Goal: Information Seeking & Learning: Find specific fact

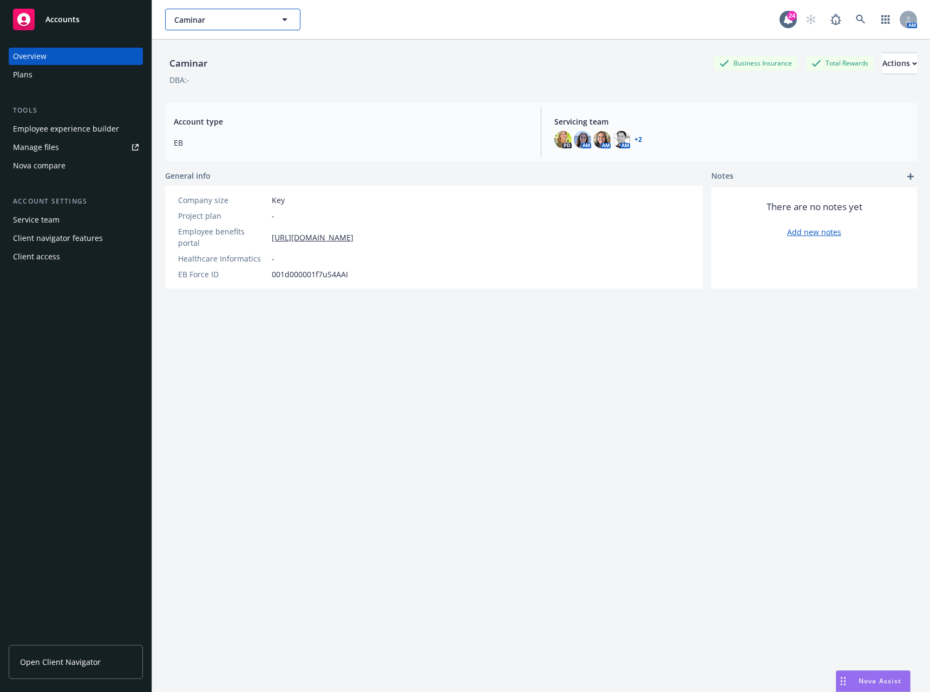
click at [230, 21] on span "Caminar" at bounding box center [221, 19] width 94 height 11
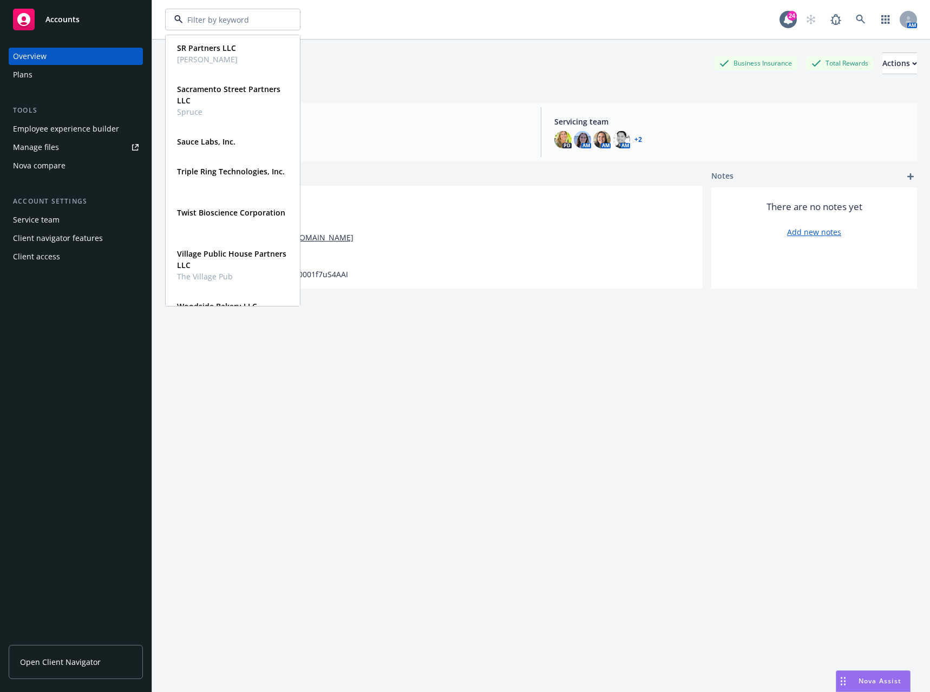
scroll to position [542, 0]
click at [214, 175] on span "Triple Ring Technologies, Inc." at bounding box center [231, 169] width 108 height 11
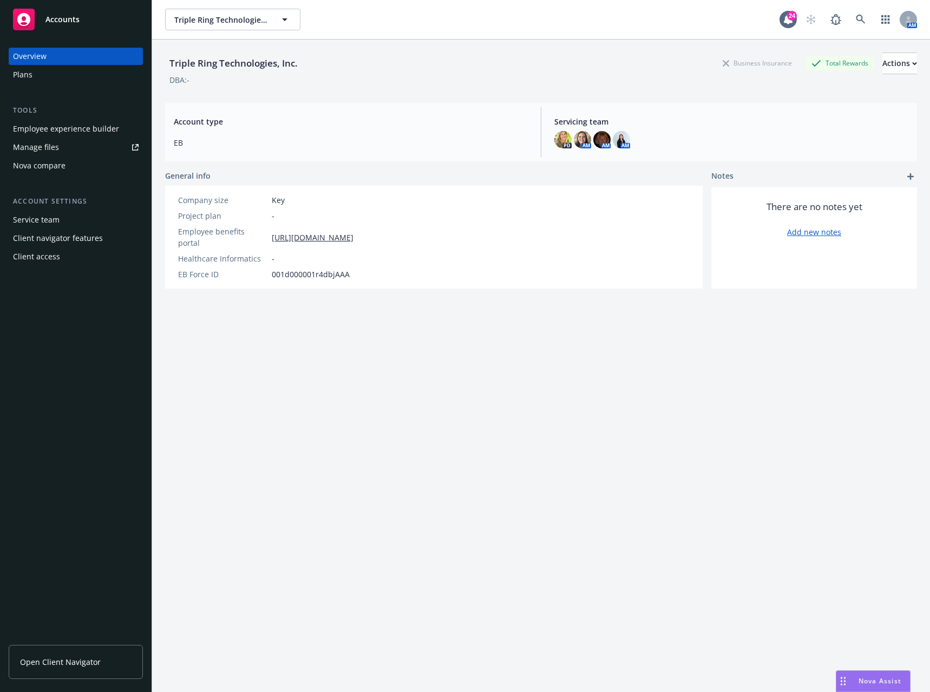
click at [100, 129] on div "Employee experience builder" at bounding box center [66, 128] width 106 height 17
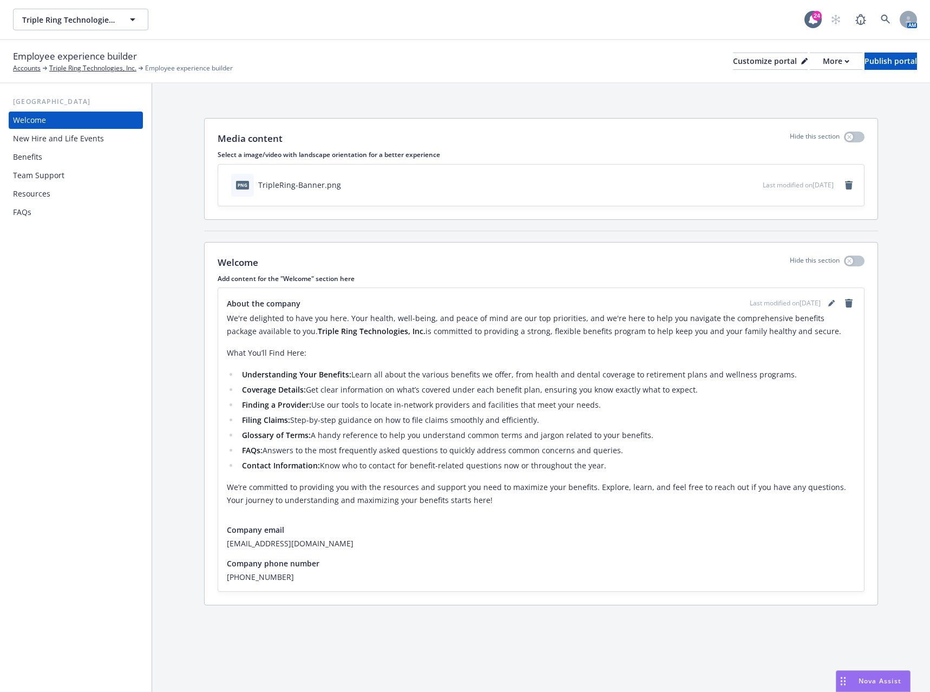
click at [70, 135] on div "New Hire and Life Events" at bounding box center [58, 138] width 91 height 17
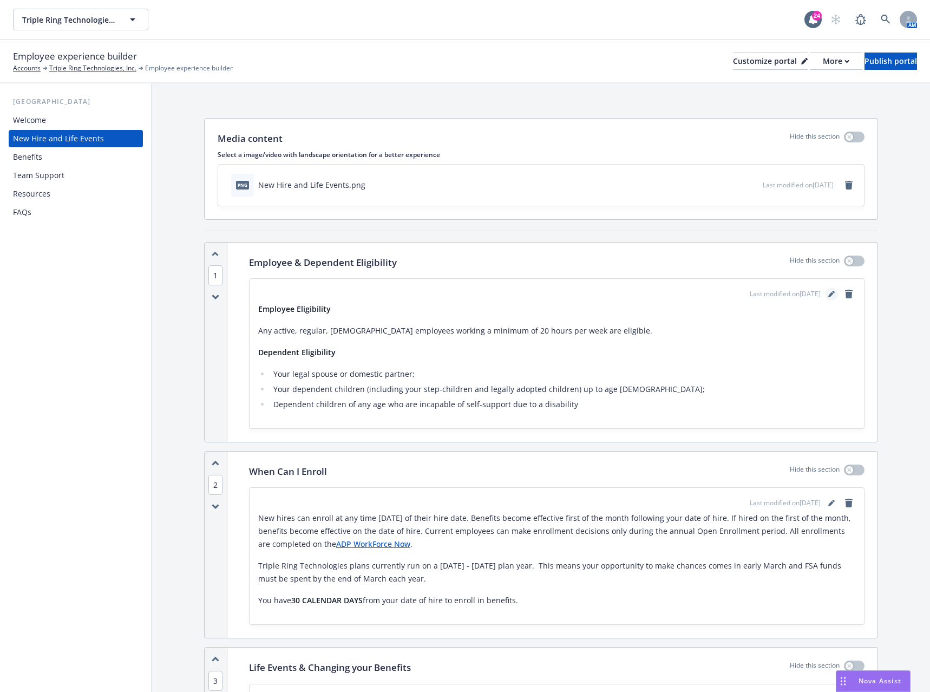
click at [829, 291] on icon "editPencil" at bounding box center [832, 294] width 6 height 6
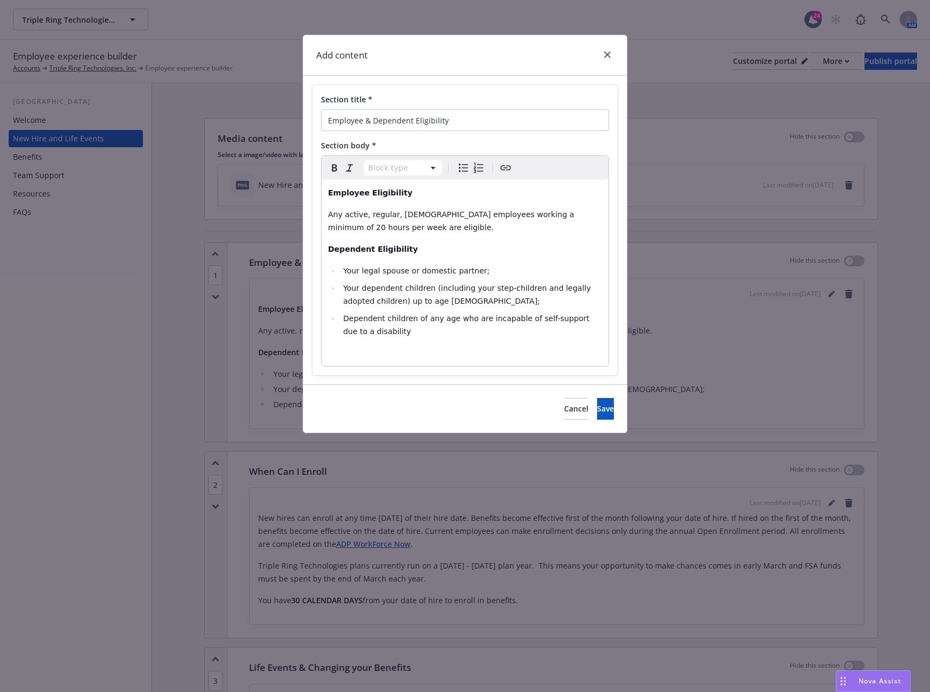
select select "paragraph"
drag, startPoint x: 385, startPoint y: 229, endPoint x: 392, endPoint y: 229, distance: 6.5
click at [386, 229] on p "Any active, regular, full-time employees working a minimum of 20 hours per week…" at bounding box center [465, 221] width 274 height 26
click at [546, 214] on span "Any active, regular, full-time employees working a minimum of 20 hours per week…" at bounding box center [452, 221] width 249 height 22
click at [373, 227] on p "Any active, regular, full-time employees working a minimum of 24 hours per week…" at bounding box center [465, 221] width 274 height 26
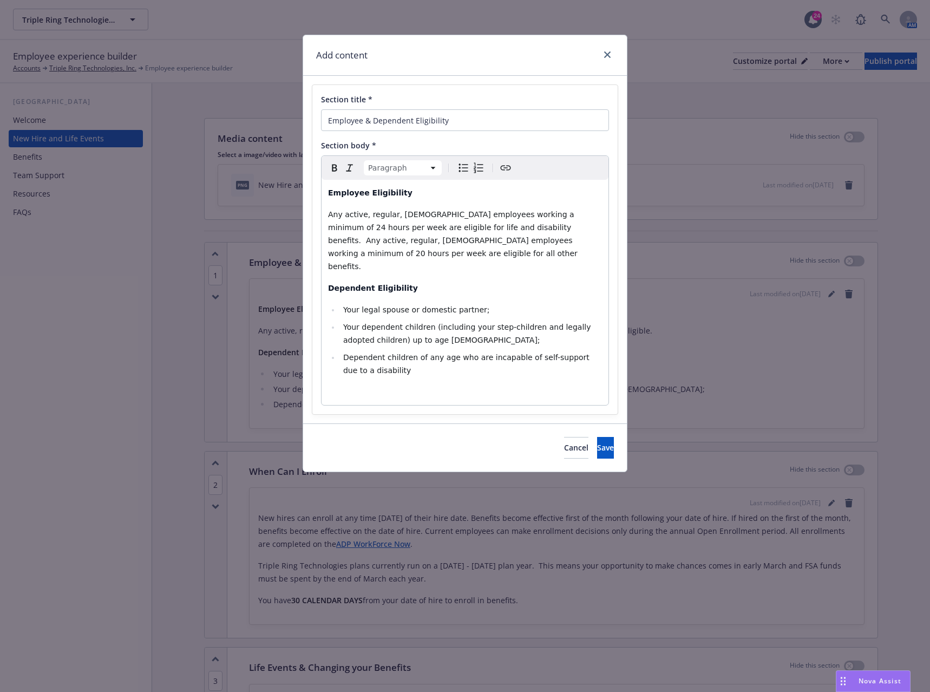
click at [329, 211] on span "Any active, regular, full-time employees working a minimum of 24 hours per week…" at bounding box center [454, 240] width 252 height 61
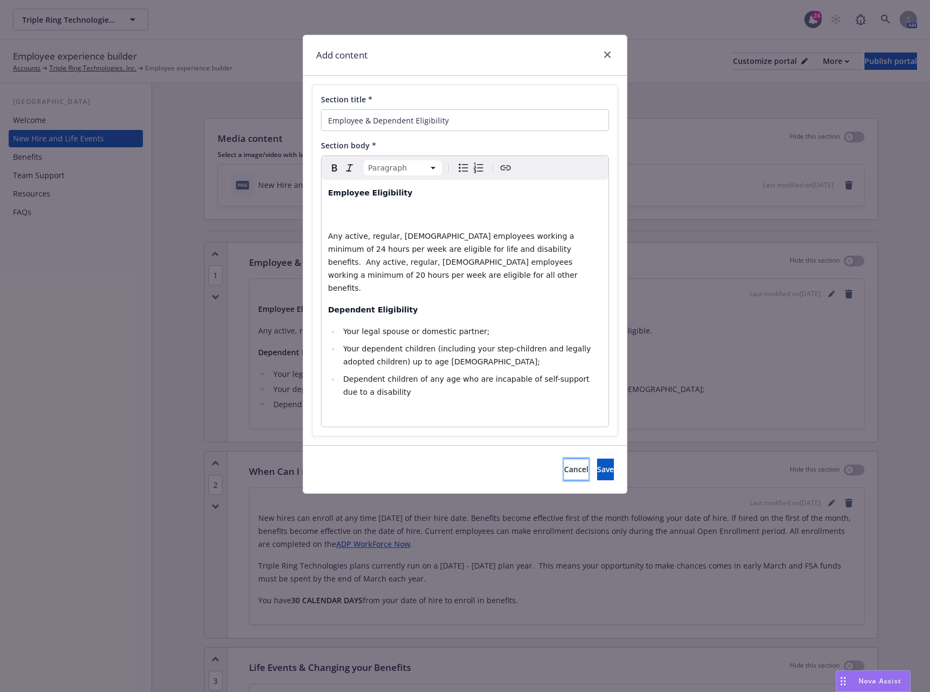
click at [564, 459] on button "Cancel" at bounding box center [576, 470] width 24 height 22
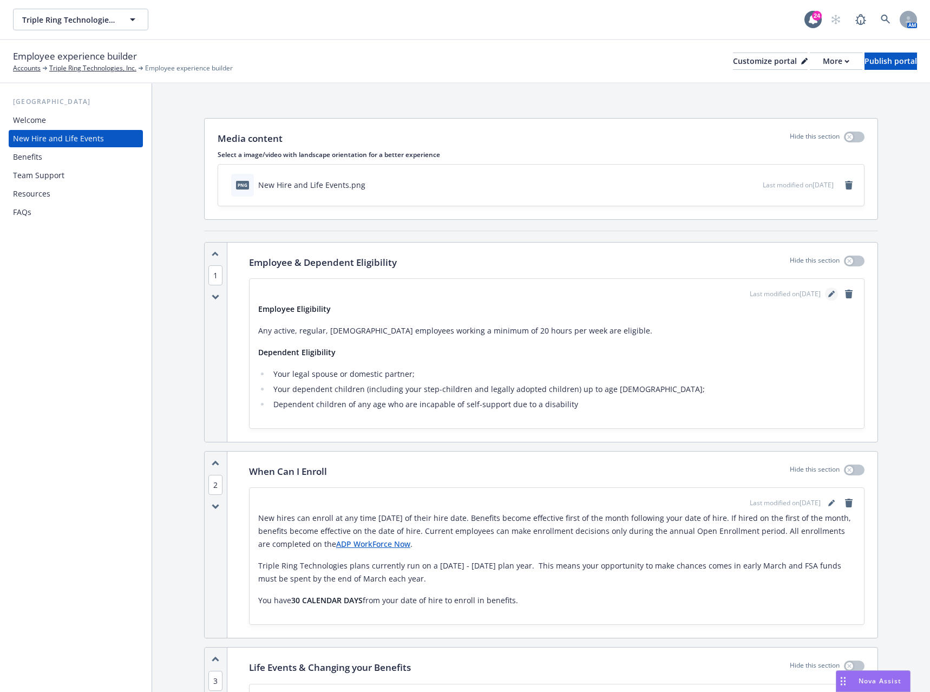
click at [829, 292] on icon "editPencil" at bounding box center [832, 294] width 6 height 6
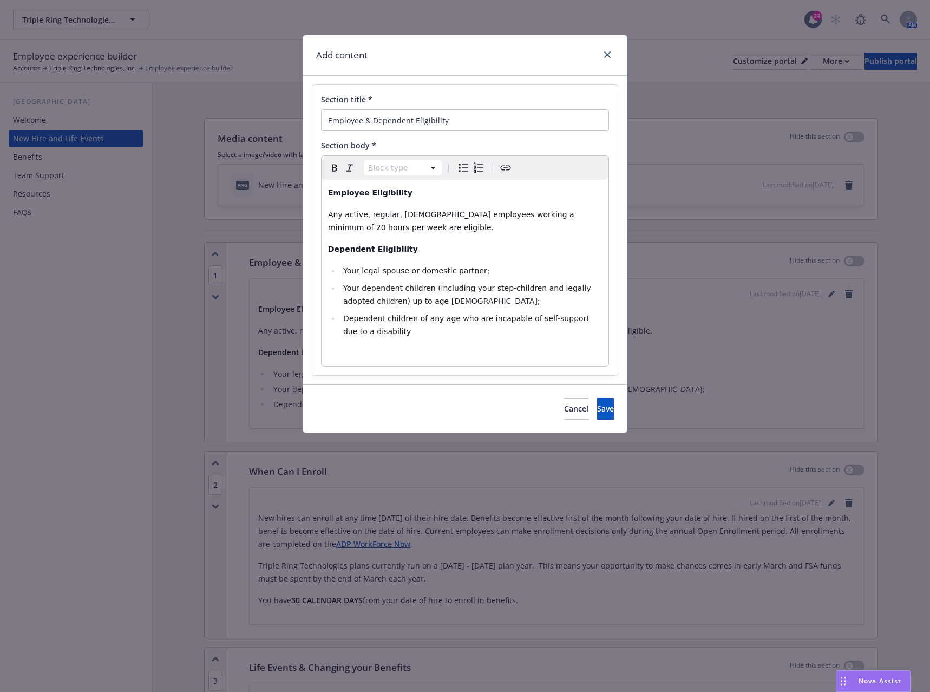
select select "paragraph"
click at [543, 218] on span "Any active, regular, full-time employees working a minimum of 20 hours per week…" at bounding box center [452, 221] width 249 height 22
click at [546, 217] on span "Any active, regular, full-time employees working a minimum of 20 hours per week…" at bounding box center [452, 221] width 249 height 22
click at [548, 216] on span "Any active, regular, full-time employees working a minimum of 20 hours per week…" at bounding box center [452, 221] width 249 height 22
click at [422, 225] on p "Any active, regular, full-time employees working a minimum of 24 hours per week…" at bounding box center [465, 221] width 274 height 26
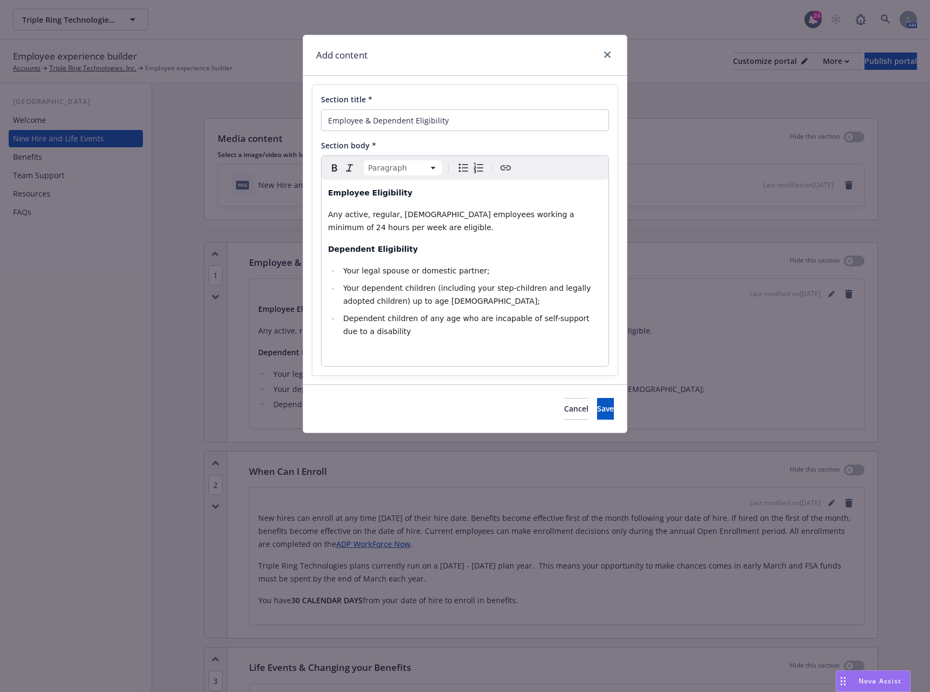
click at [577, 215] on span "Any active, regular, full-time employees working a minimum of 24 hours per week…" at bounding box center [452, 221] width 249 height 22
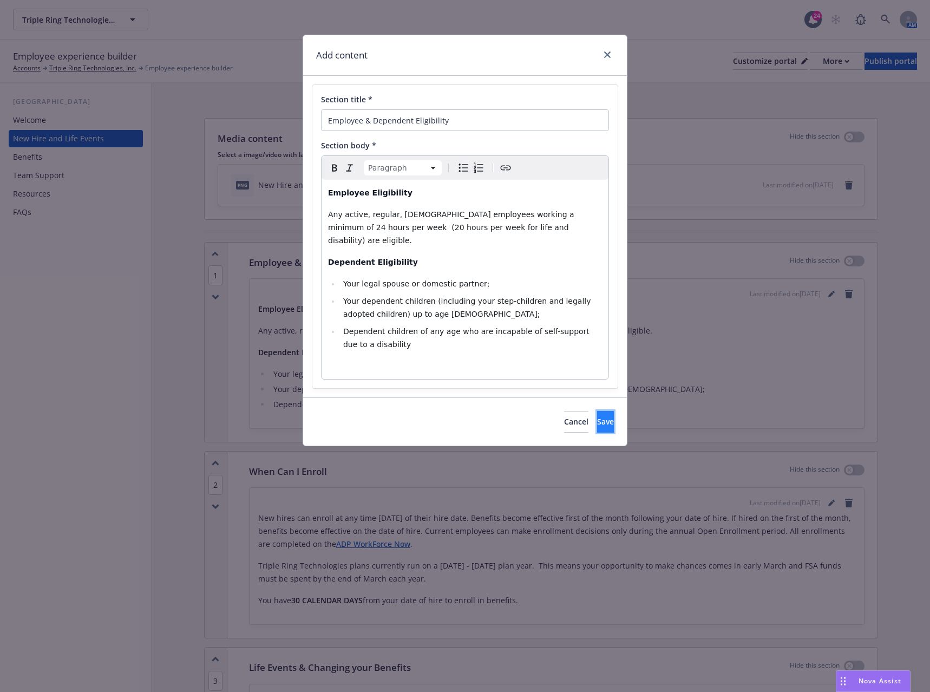
click at [597, 411] on button "Save" at bounding box center [605, 422] width 17 height 22
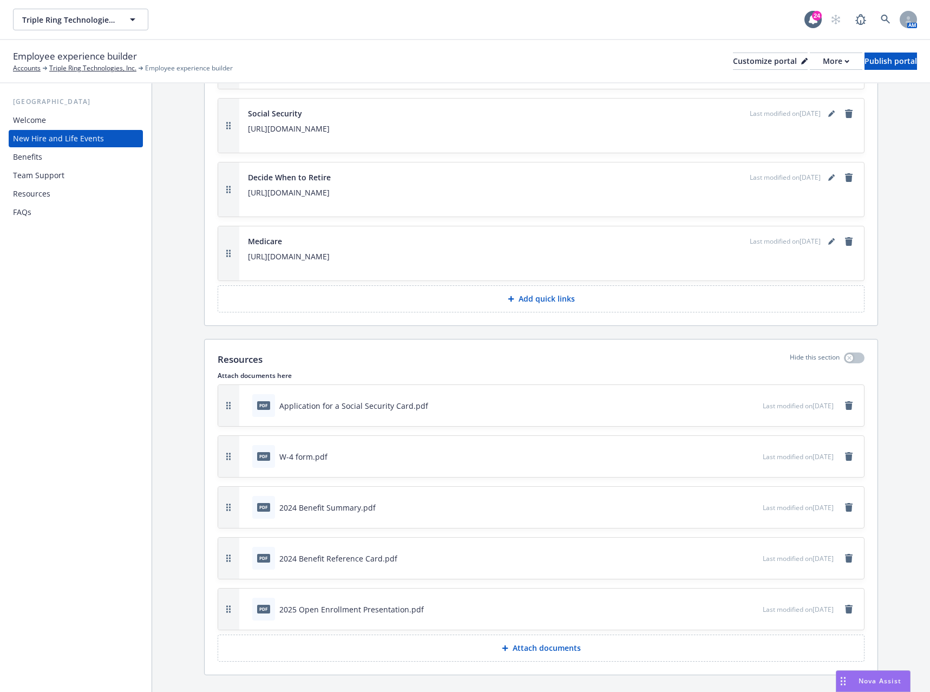
scroll to position [4372, 0]
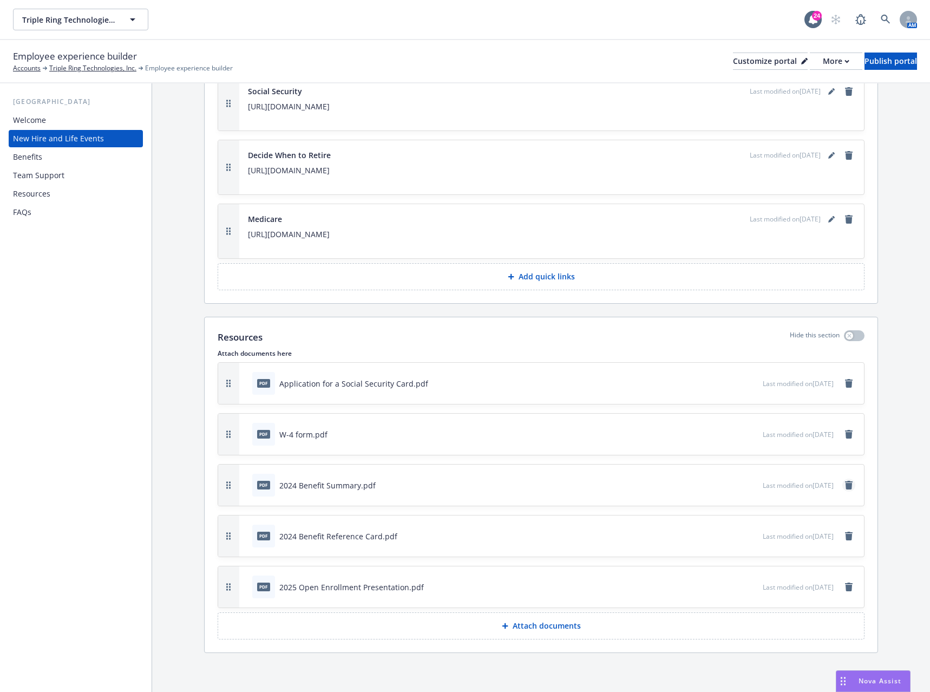
click at [845, 485] on icon "remove" at bounding box center [849, 485] width 8 height 9
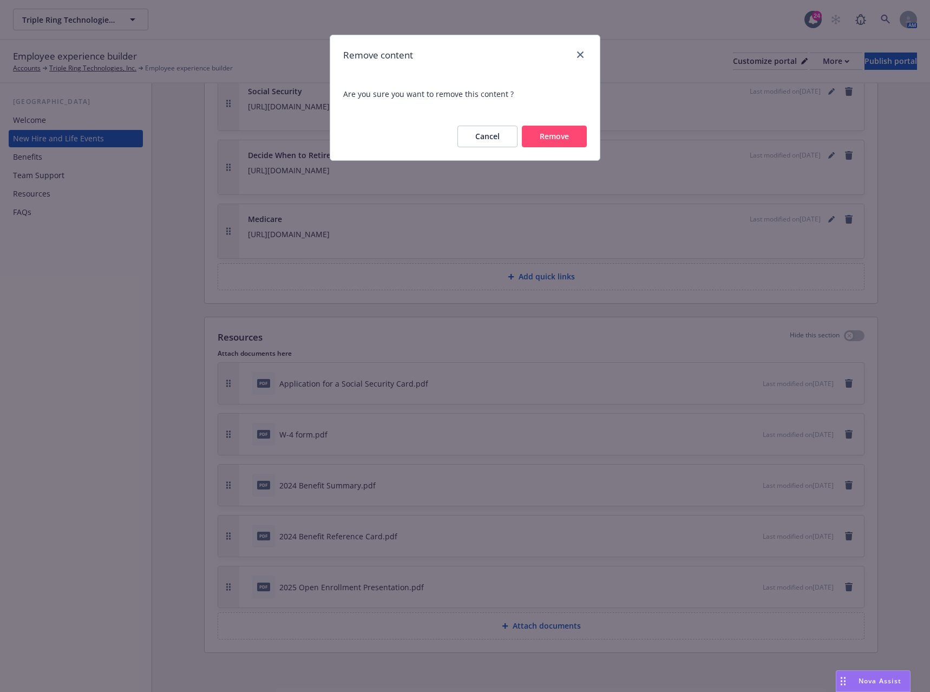
click at [555, 136] on button "Remove" at bounding box center [554, 137] width 65 height 22
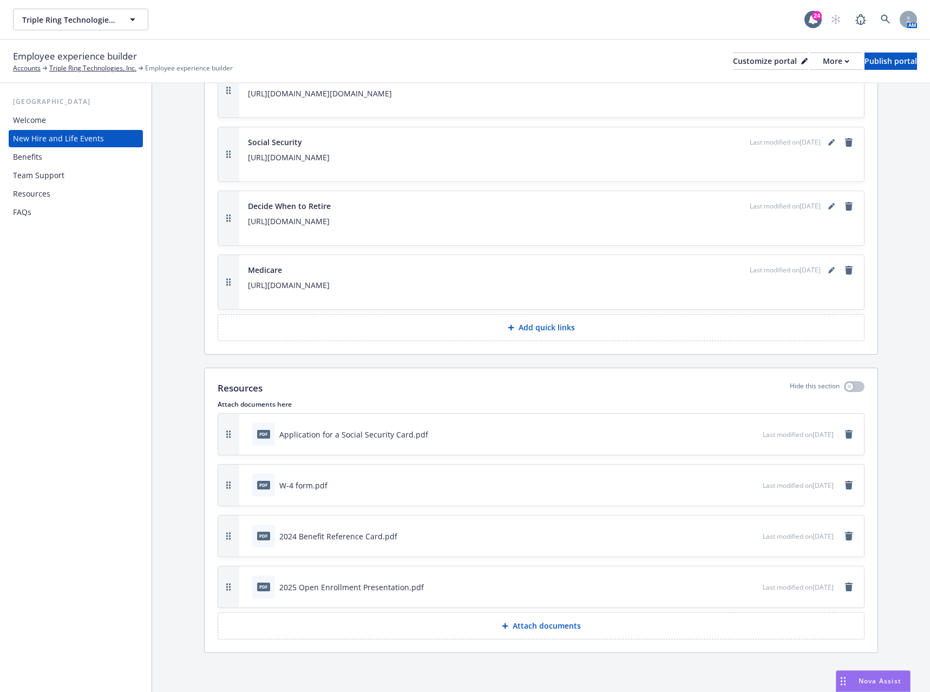
click at [845, 536] on icon "remove" at bounding box center [849, 536] width 8 height 9
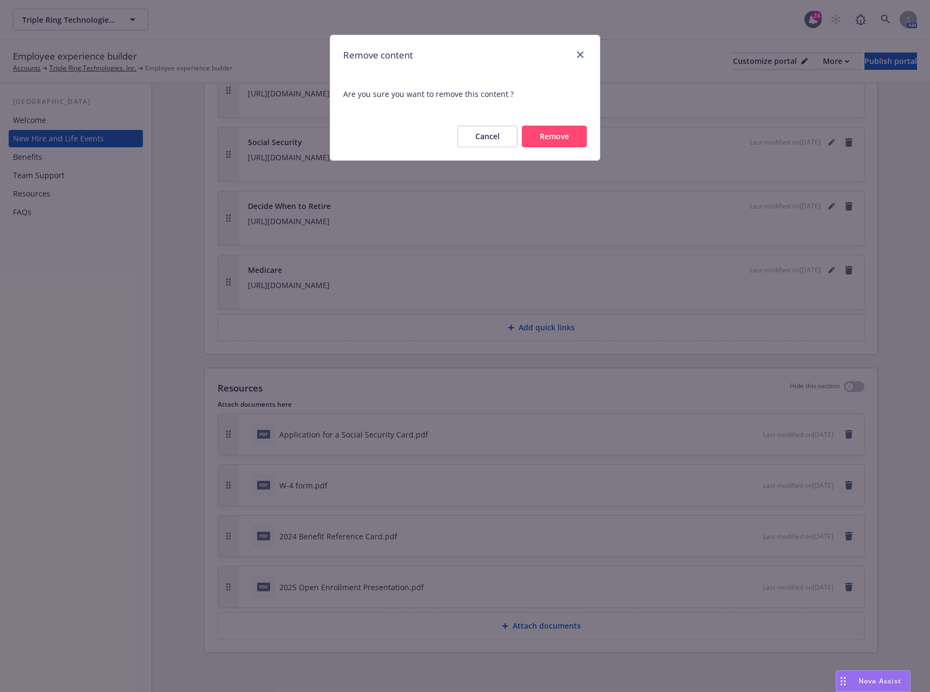
click at [547, 136] on button "Remove" at bounding box center [554, 137] width 65 height 22
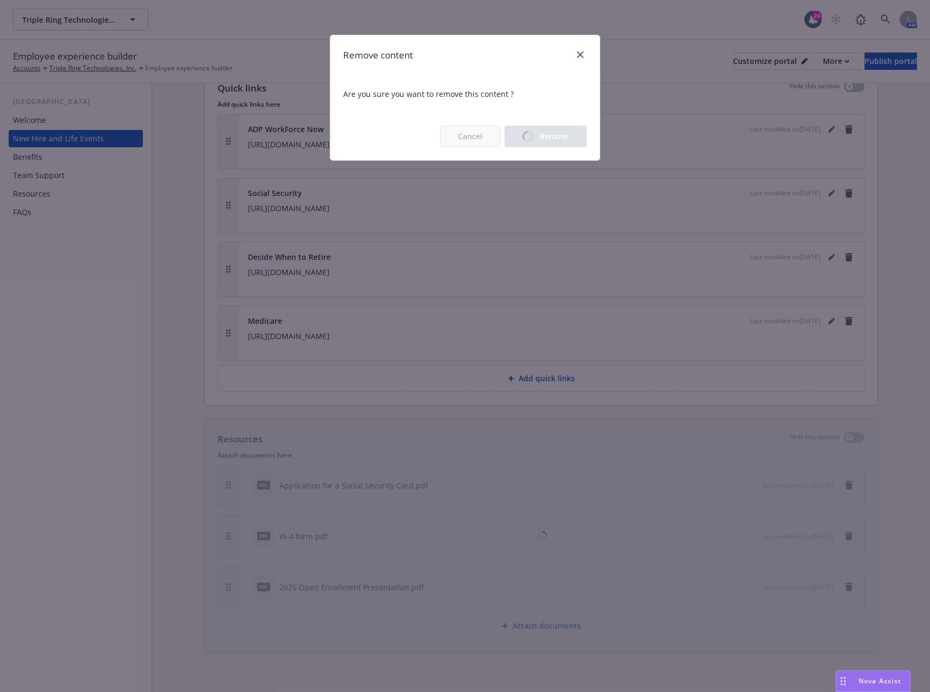
scroll to position [4270, 0]
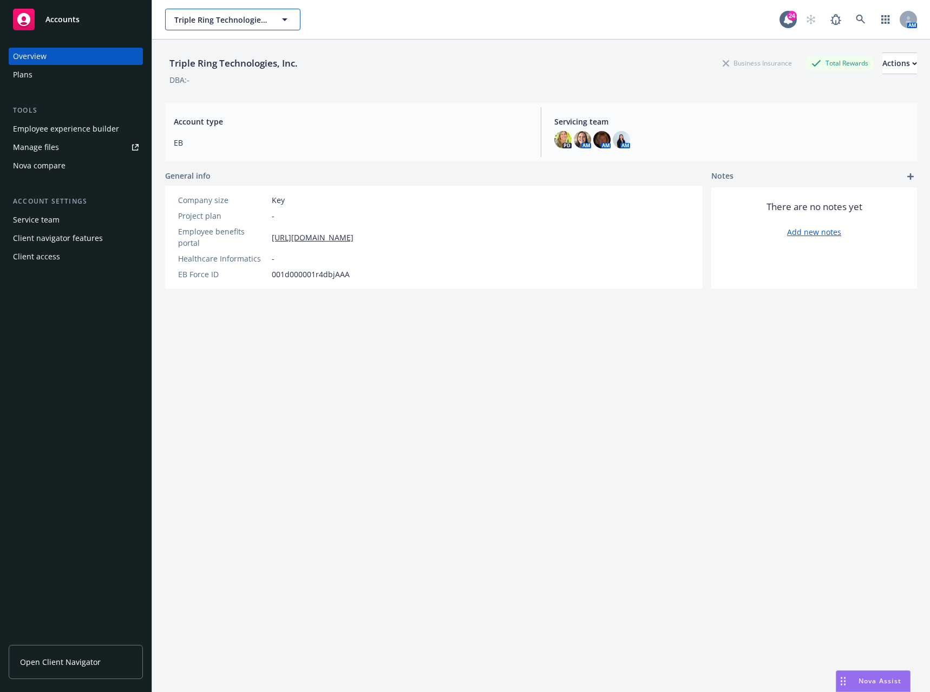
click at [258, 23] on span "Triple Ring Technologies, Inc." at bounding box center [221, 19] width 94 height 11
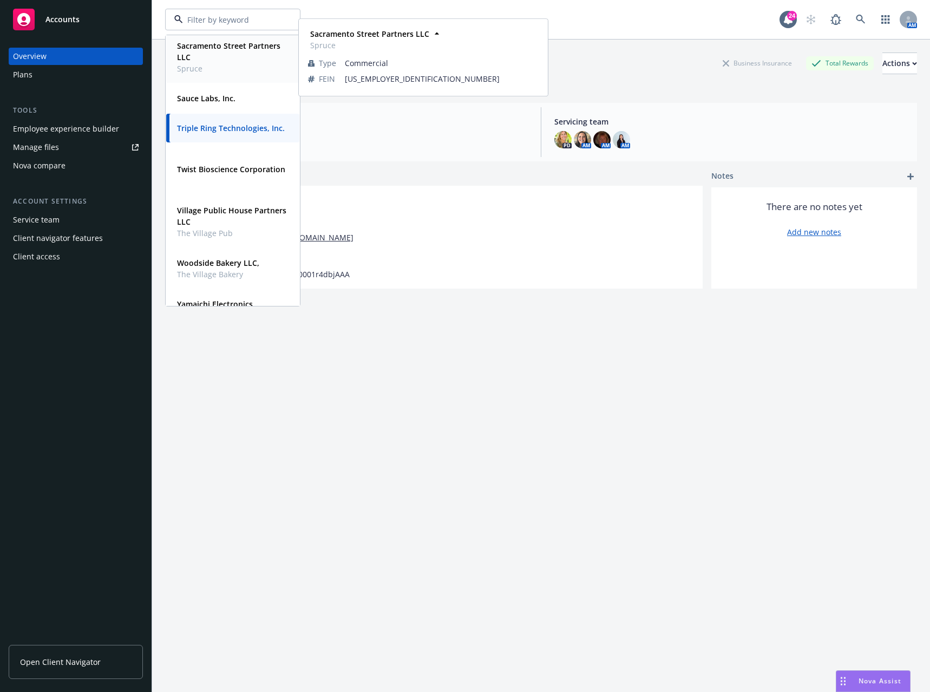
scroll to position [596, 0]
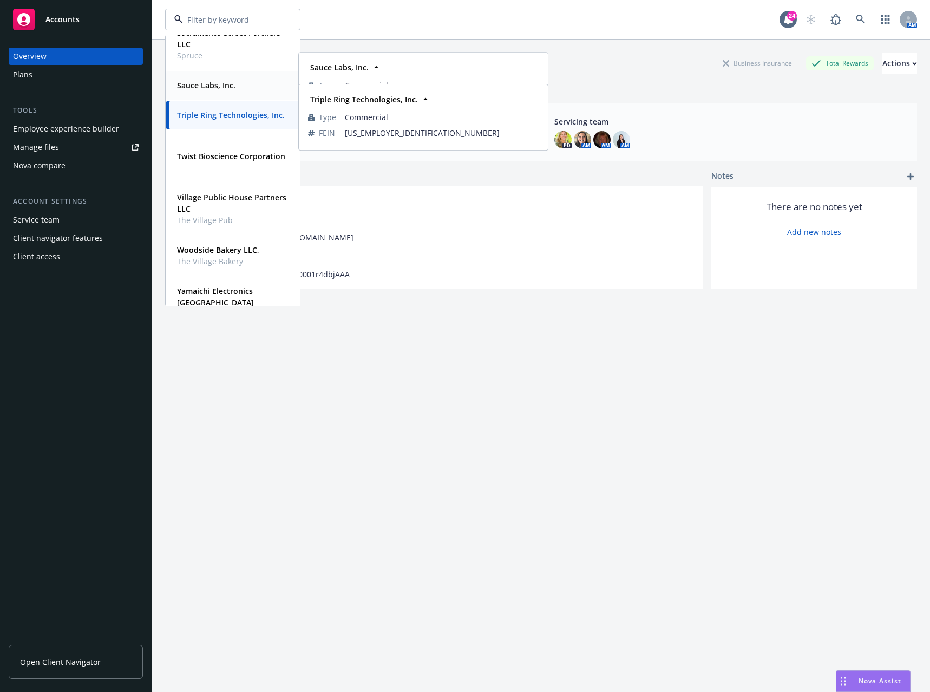
click at [217, 88] on strong "Sauce Labs, Inc." at bounding box center [206, 85] width 58 height 10
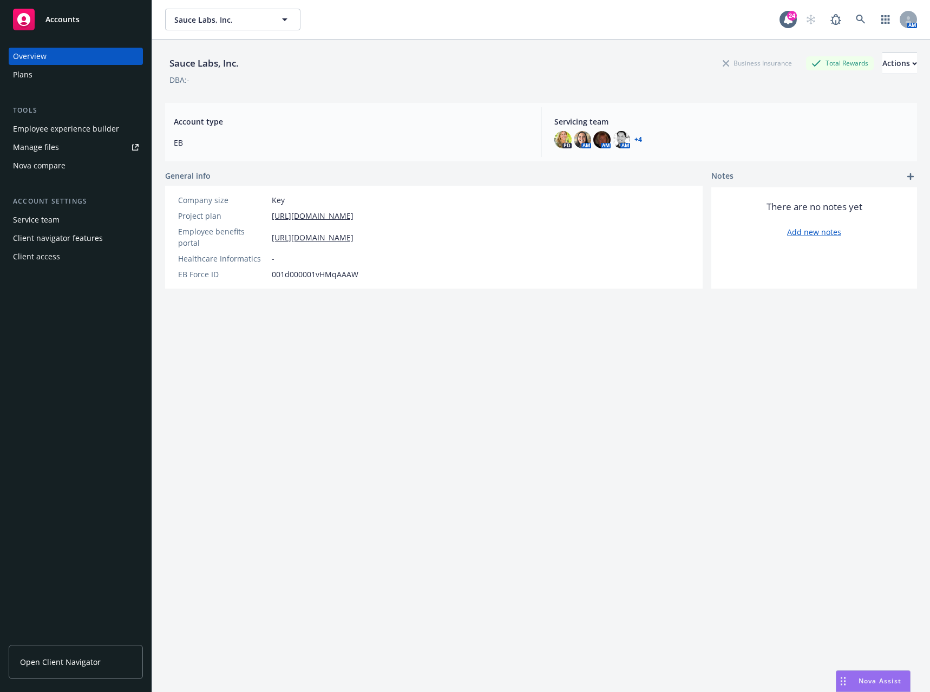
click at [108, 126] on div "Employee experience builder" at bounding box center [66, 128] width 106 height 17
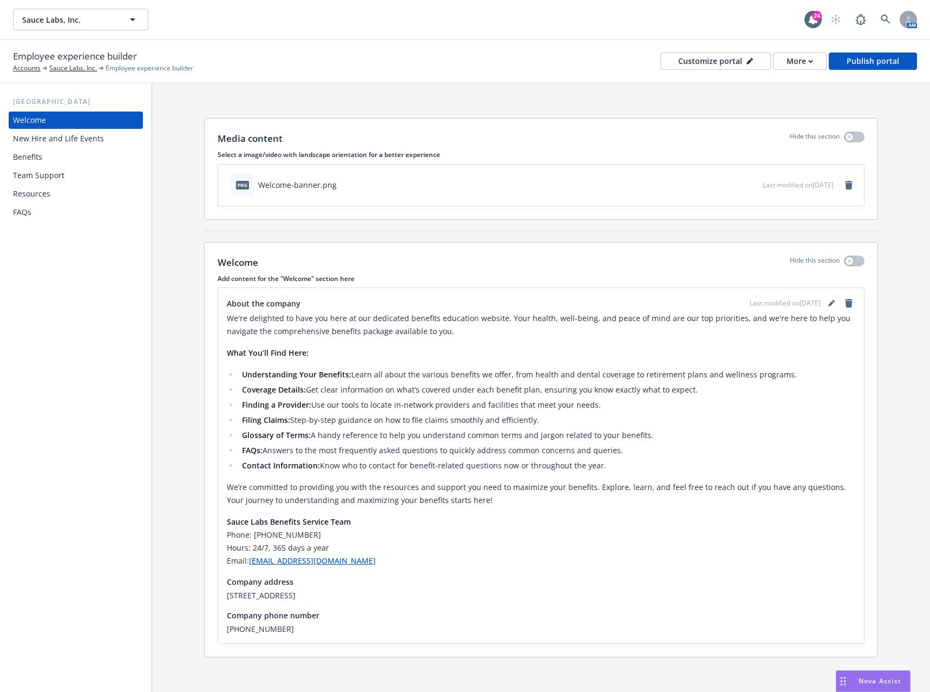
click at [25, 209] on div "FAQs" at bounding box center [22, 212] width 18 height 17
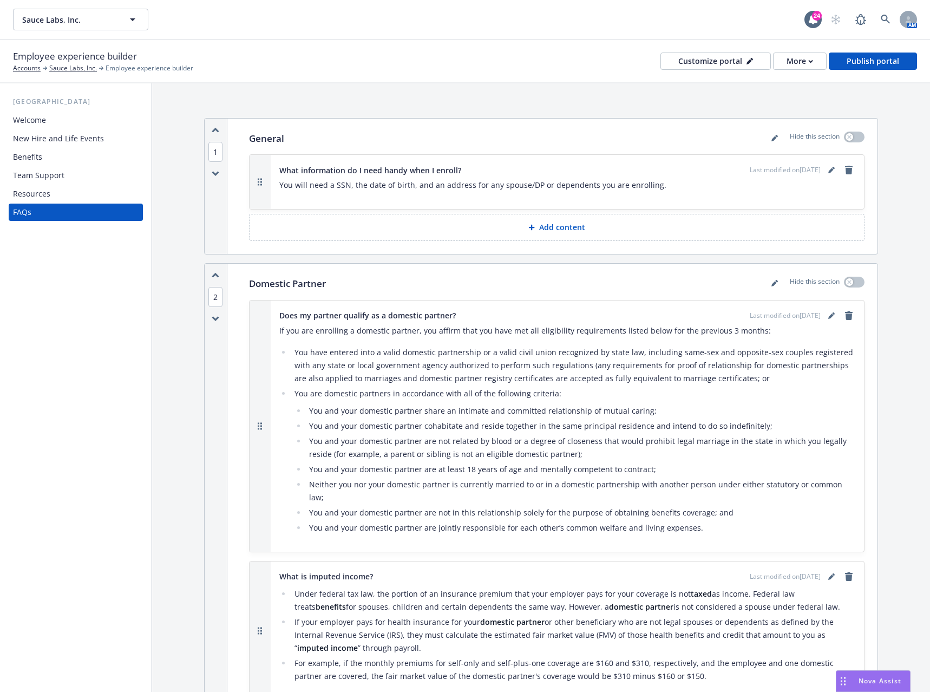
scroll to position [54, 0]
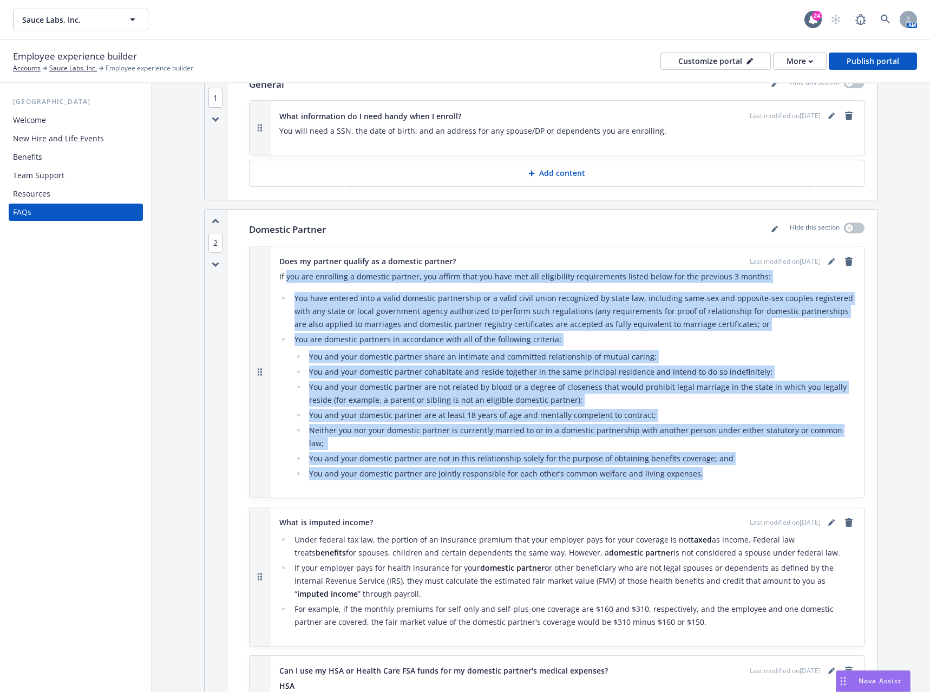
drag, startPoint x: 701, startPoint y: 463, endPoint x: 359, endPoint y: 297, distance: 379.6
click at [294, 283] on div "If you are enrolling a domestic partner, you affirm that you have met all eligi…" at bounding box center [567, 375] width 576 height 210
click at [330, 310] on li "You have entered into a valid domestic partnership or a valid civil union recog…" at bounding box center [573, 311] width 564 height 39
drag, startPoint x: 590, startPoint y: 341, endPoint x: 608, endPoint y: 343, distance: 18.6
click at [590, 341] on li "You are domestic partners in accordance with all of the following criteria:​ Yo…" at bounding box center [573, 406] width 564 height 147
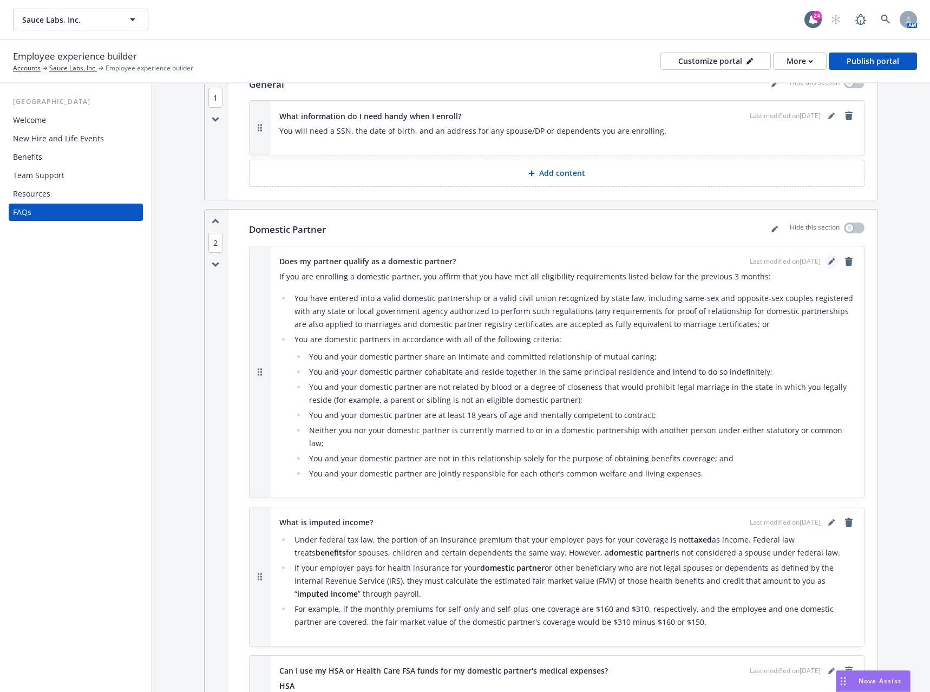
click at [829, 262] on icon "editPencil" at bounding box center [831, 261] width 5 height 5
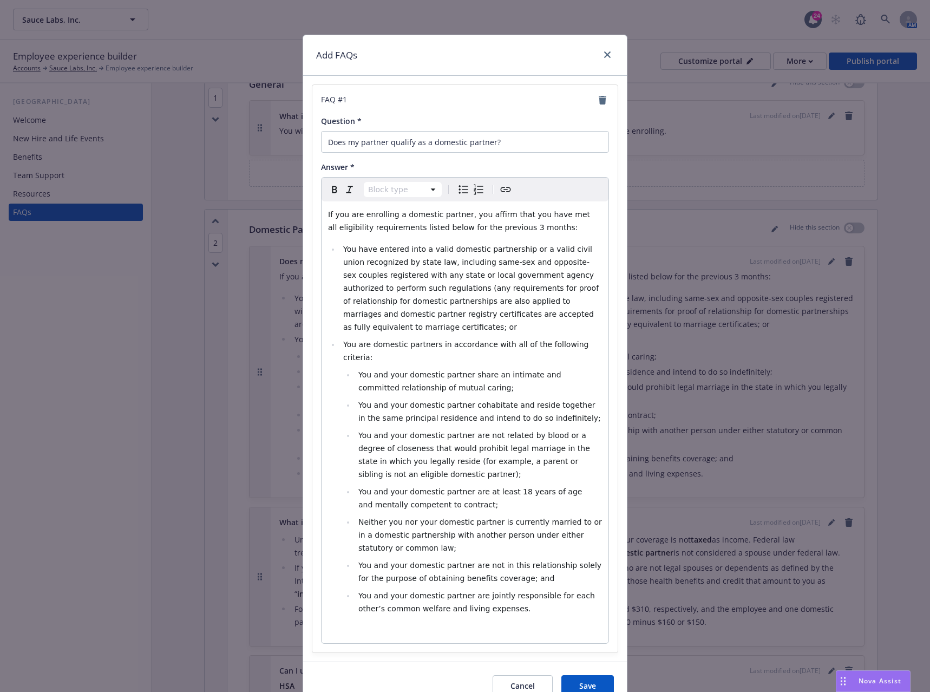
select select "paragraph"
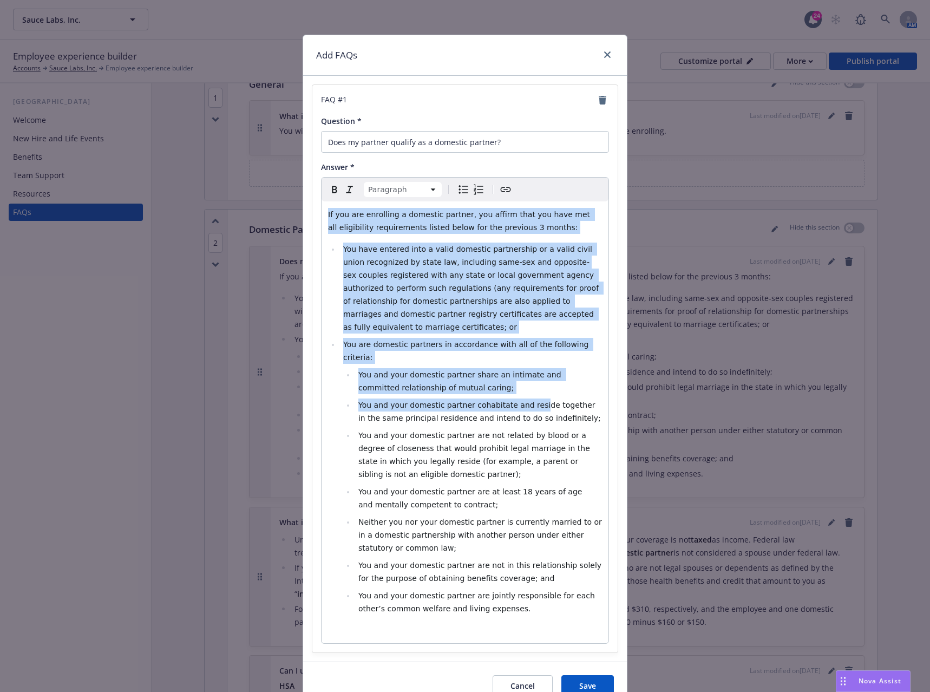
scroll to position [40, 0]
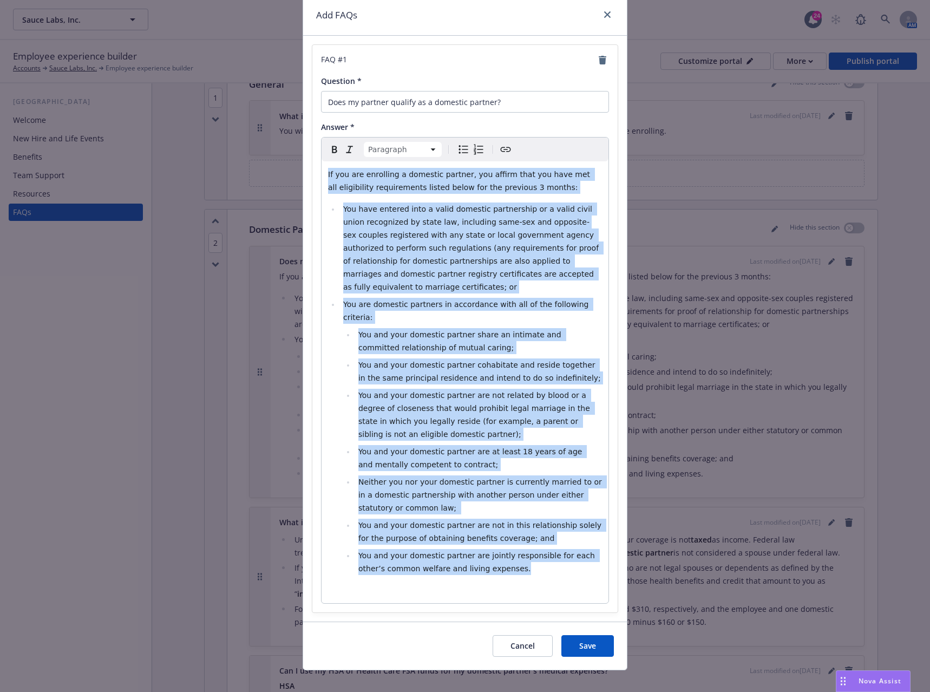
drag, startPoint x: 323, startPoint y: 213, endPoint x: 550, endPoint y: 556, distance: 411.4
click at [551, 556] on div "If you are enrolling a domestic partner, you affirm that you have met all eligi…" at bounding box center [465, 382] width 287 height 442
copy div "If you are enrolling a domestic partner, you affirm that you have met all eligi…"
click at [536, 635] on button "Cancel" at bounding box center [523, 646] width 60 height 22
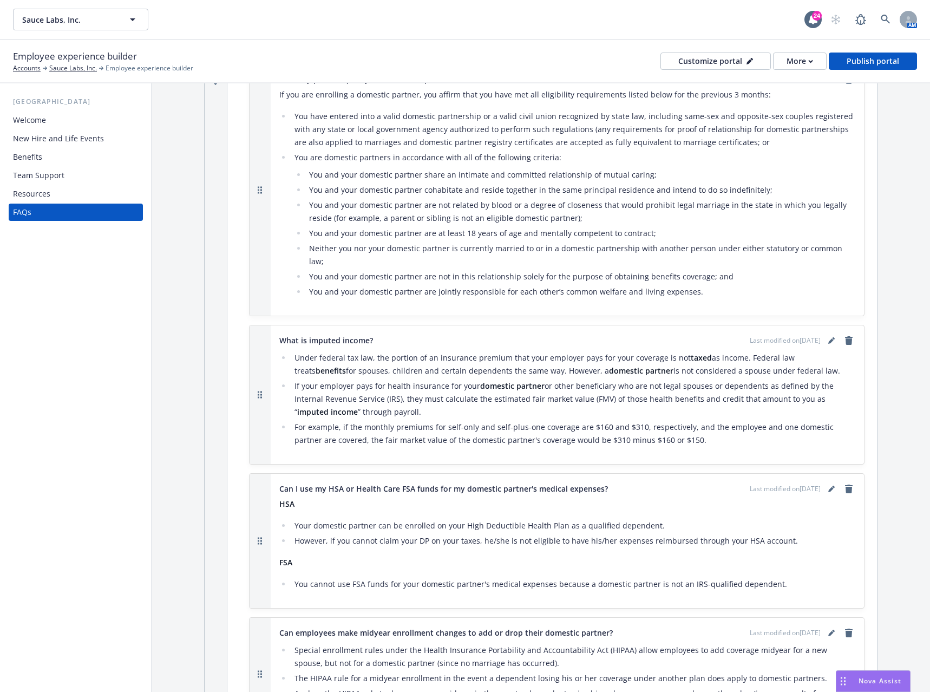
scroll to position [271, 0]
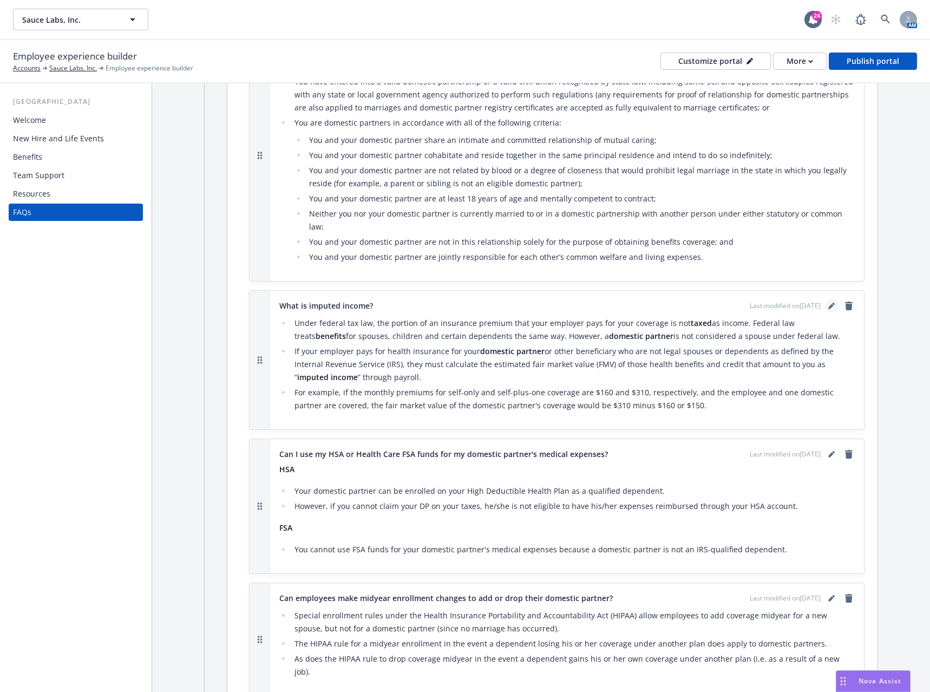
click at [829, 304] on icon "editPencil" at bounding box center [831, 306] width 5 height 5
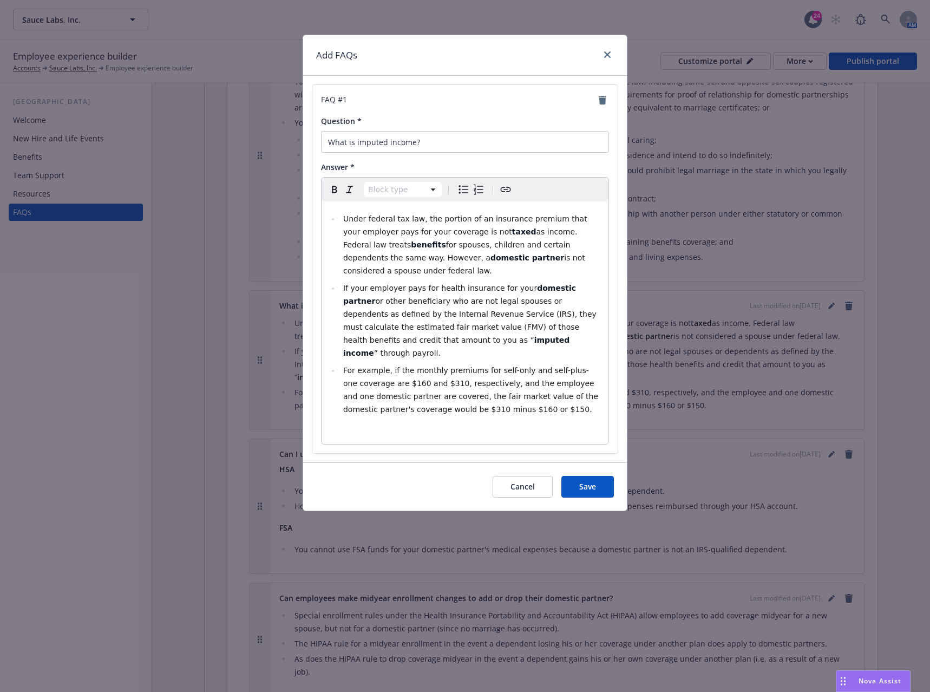
select select
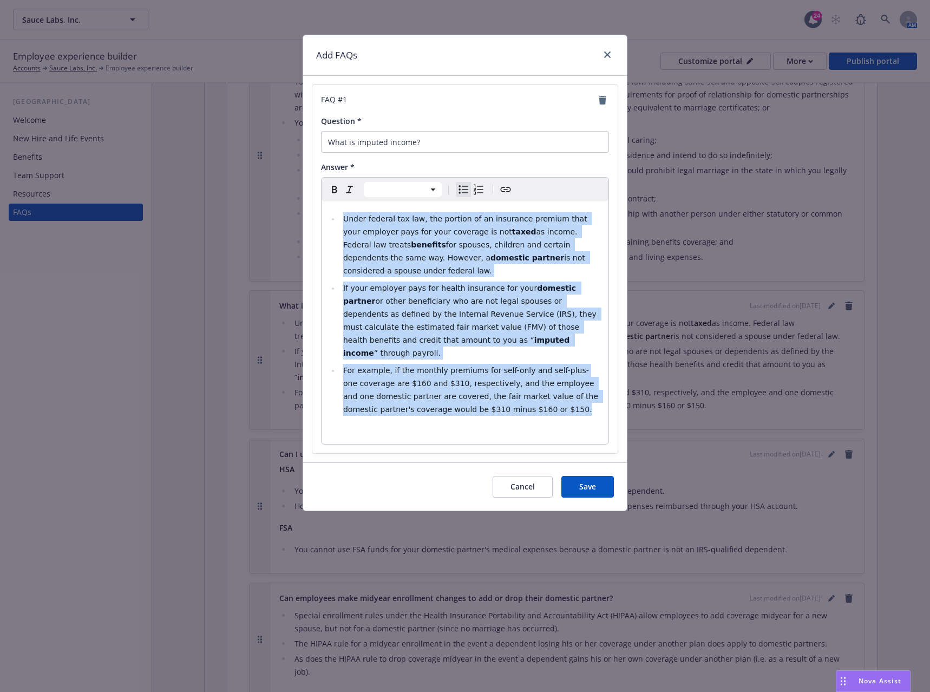
drag, startPoint x: 506, startPoint y: 386, endPoint x: 342, endPoint y: 213, distance: 237.9
click at [342, 213] on ul "Under federal tax law, the portion of an insurance premium that your employer p…" at bounding box center [465, 314] width 274 height 204
copy ul "Under federal tax law, the portion of an insurance premium that your employer p…"
click at [526, 481] on span "Cancel" at bounding box center [523, 486] width 24 height 10
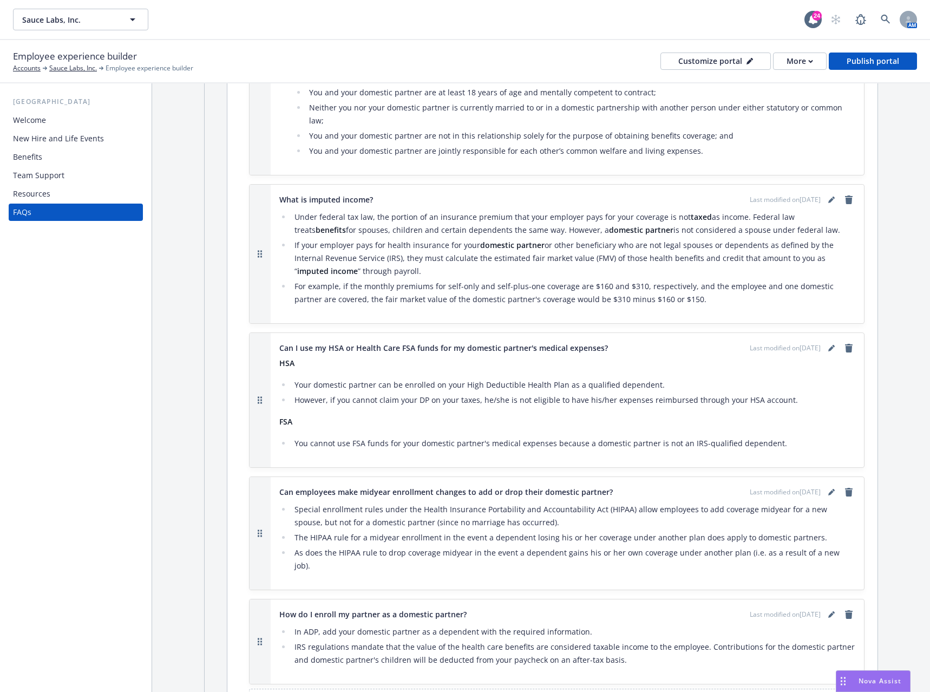
scroll to position [379, 0]
click at [829, 488] on icon "editPencil" at bounding box center [831, 490] width 5 height 5
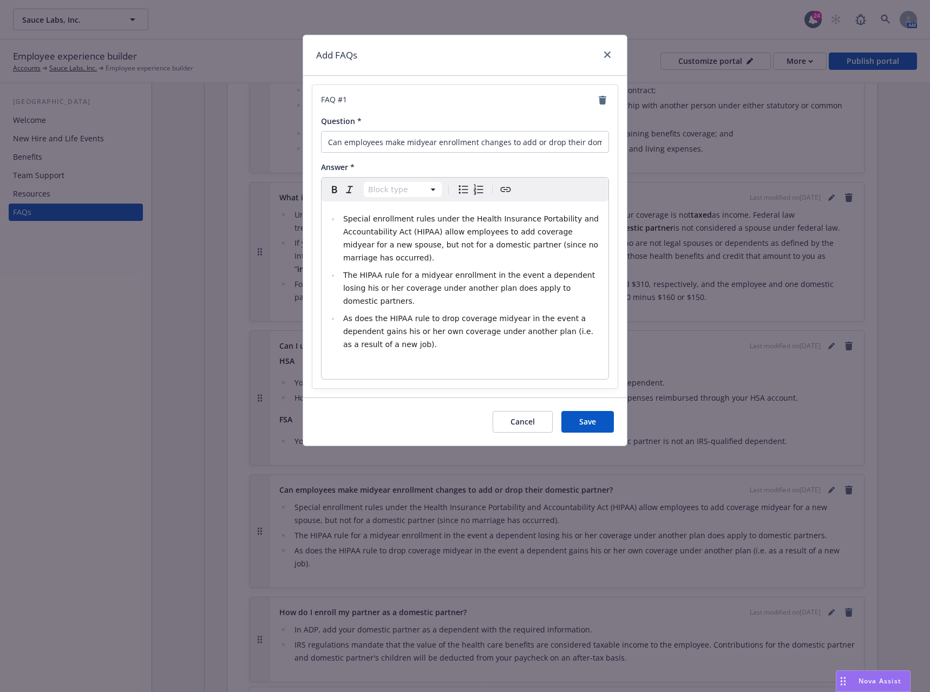
select select
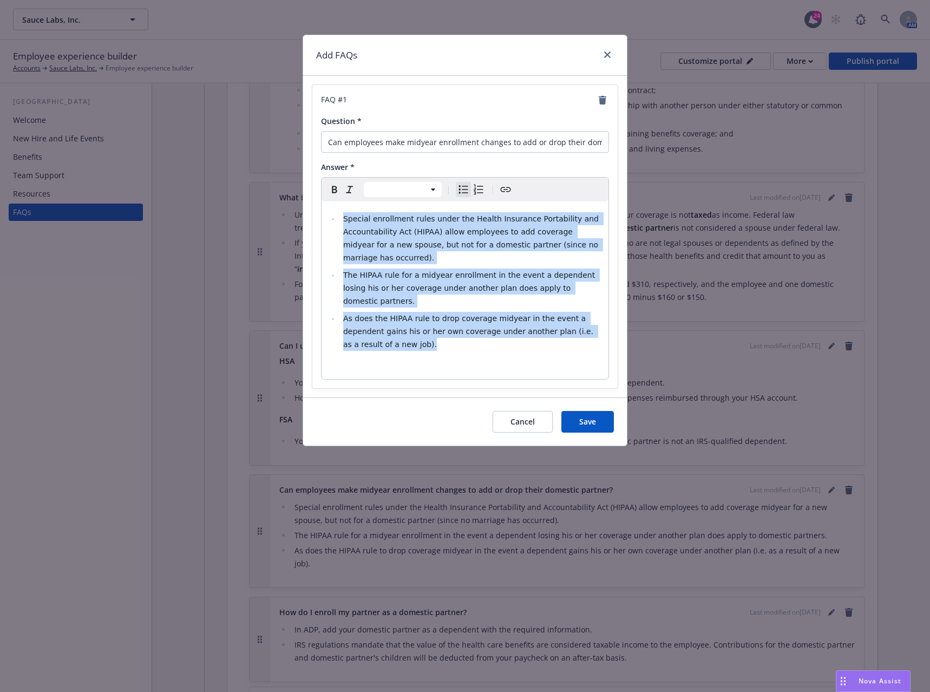
drag, startPoint x: 388, startPoint y: 323, endPoint x: 328, endPoint y: 213, distance: 125.6
click at [328, 213] on div "Special enrollment rules under the Health Insurance Portability and Accountabil…" at bounding box center [465, 290] width 287 height 178
copy ul "Special enrollment rules under the Health Insurance Portability and Accountabil…"
click at [524, 416] on span "Cancel" at bounding box center [523, 421] width 24 height 10
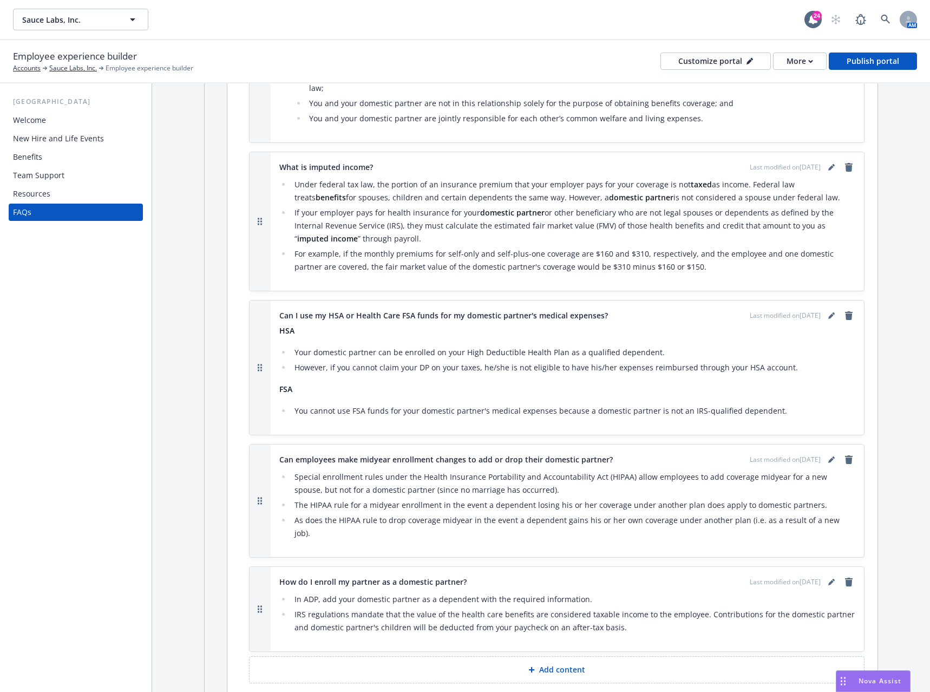
scroll to position [433, 0]
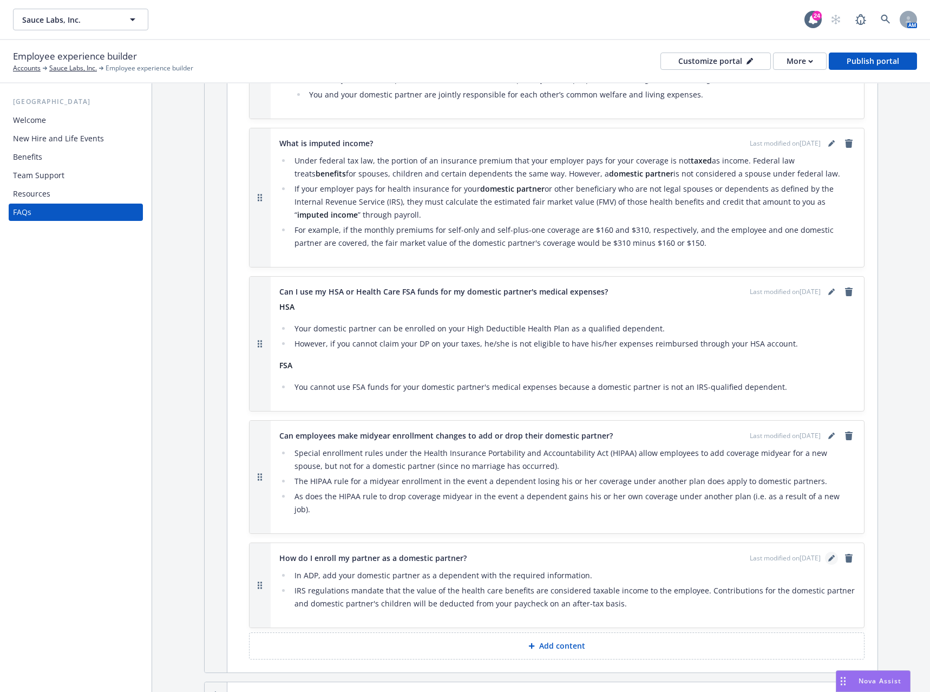
click at [829, 556] on icon "editPencil" at bounding box center [831, 558] width 5 height 5
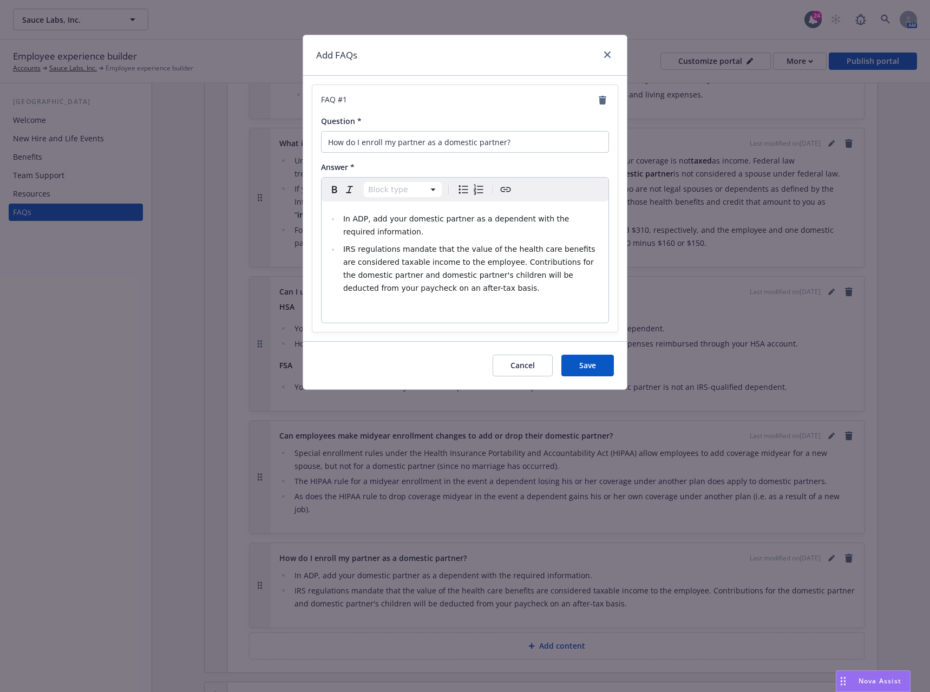
select select "paragraph"
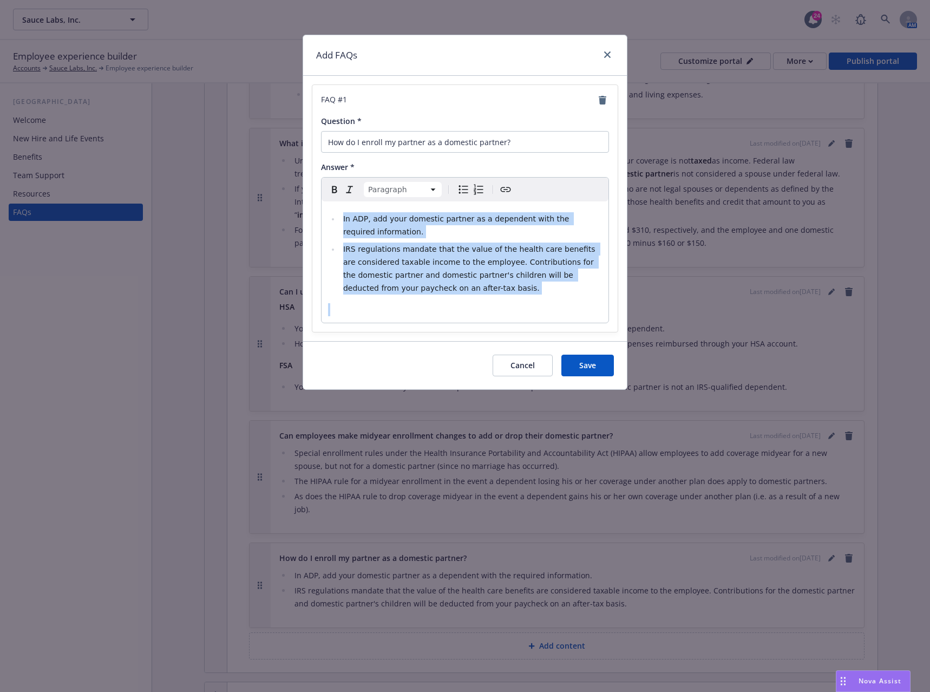
drag, startPoint x: 455, startPoint y: 301, endPoint x: 337, endPoint y: 219, distance: 143.9
click at [337, 219] on div "In ADP, add your domestic partner as a dependent with the required information.…" at bounding box center [465, 261] width 287 height 121
copy ul "In ADP, add your domestic partner as a dependent with the required information.…"
click at [519, 361] on span "Cancel" at bounding box center [523, 365] width 24 height 10
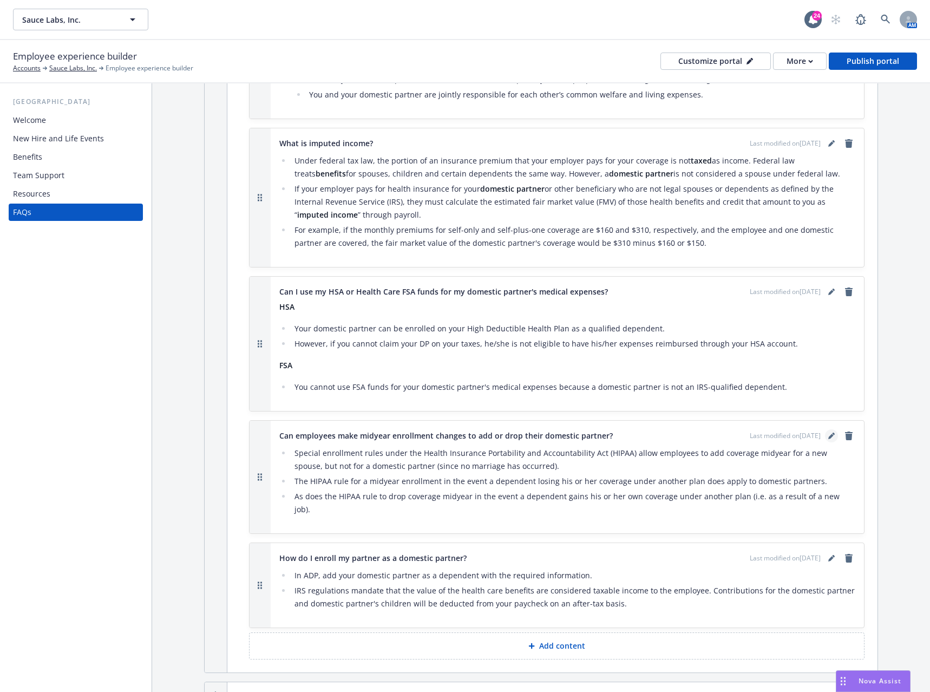
click at [829, 433] on icon "editPencil" at bounding box center [832, 436] width 6 height 6
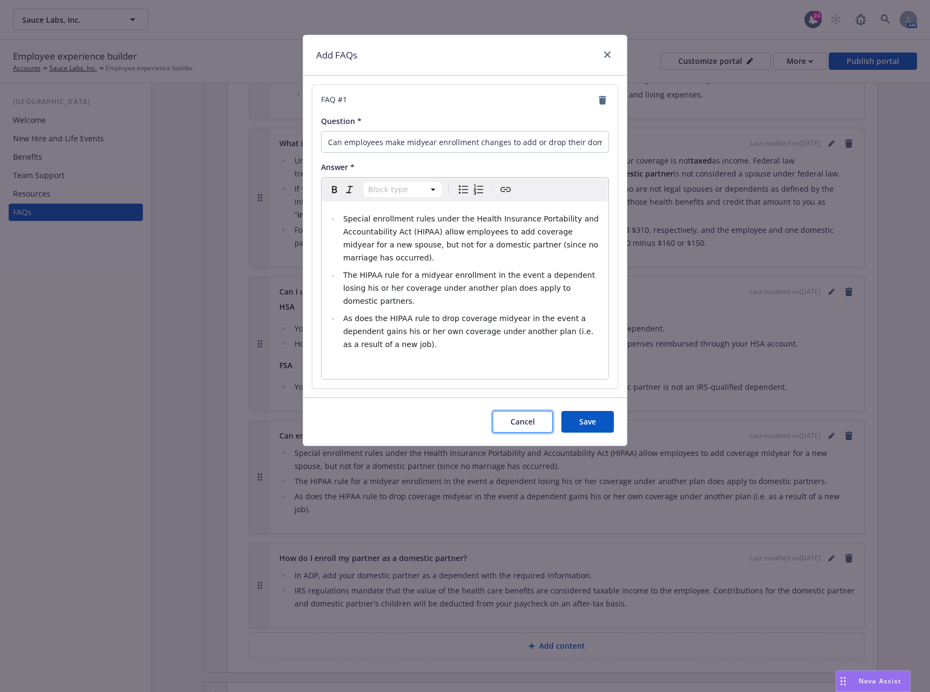
click at [516, 416] on span "Cancel" at bounding box center [523, 421] width 24 height 10
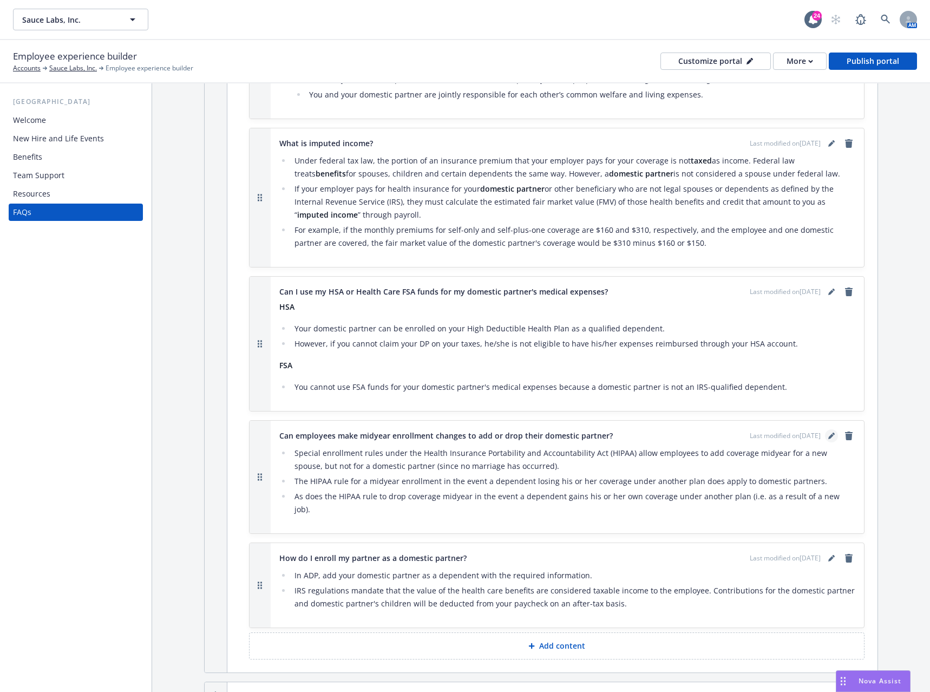
click at [829, 433] on icon "editPencil" at bounding box center [832, 436] width 6 height 6
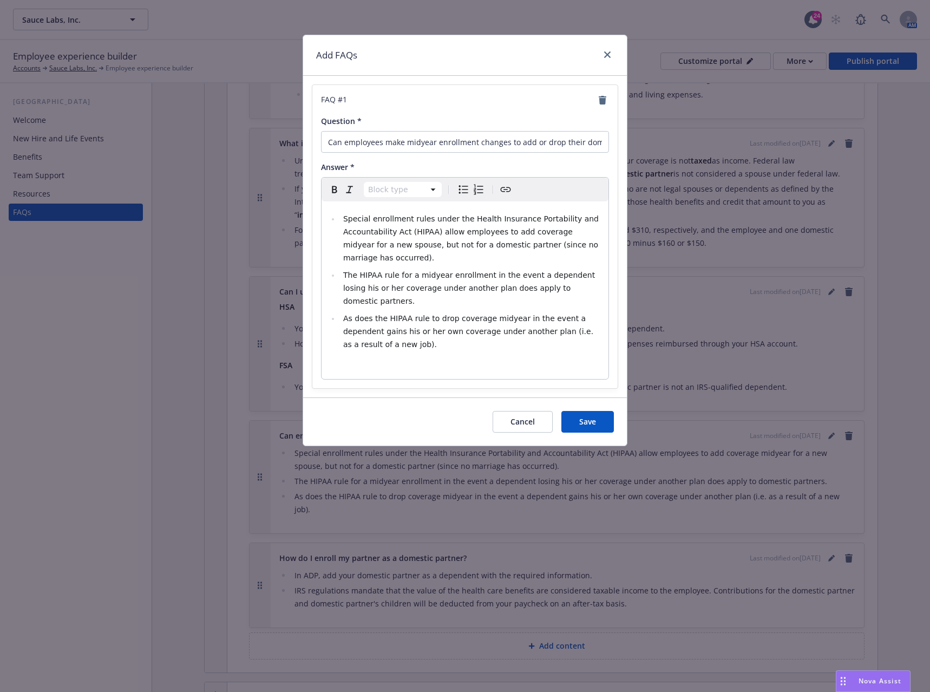
select select "paragraph"
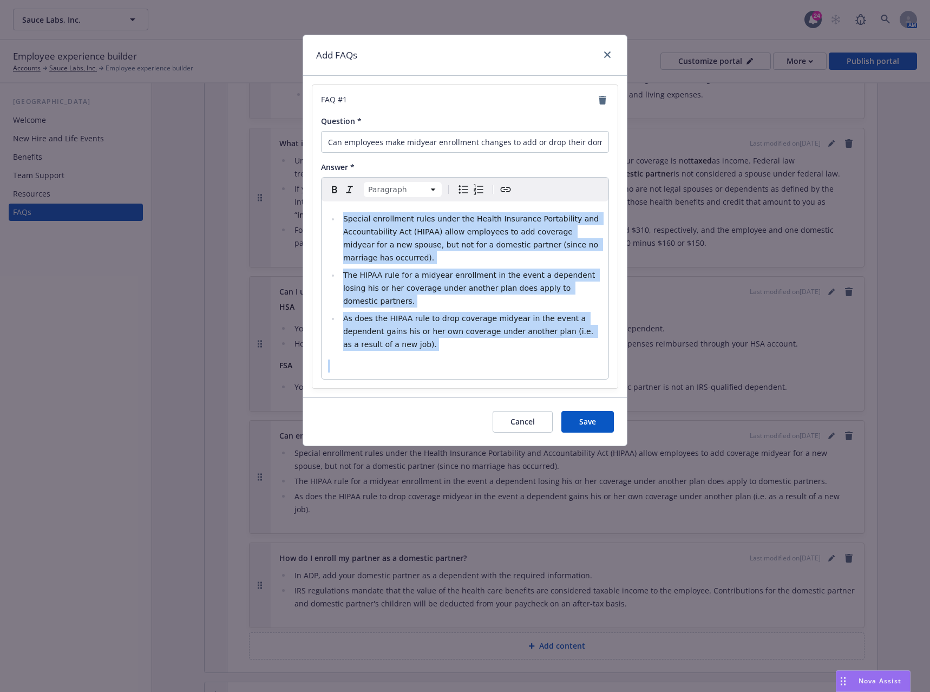
drag, startPoint x: 393, startPoint y: 327, endPoint x: 337, endPoint y: 217, distance: 123.5
click at [337, 217] on div "Special enrollment rules under the Health Insurance Portability and Accountabil…" at bounding box center [465, 290] width 287 height 178
copy ul "Special enrollment rules under the Health Insurance Portability and Accountabil…"
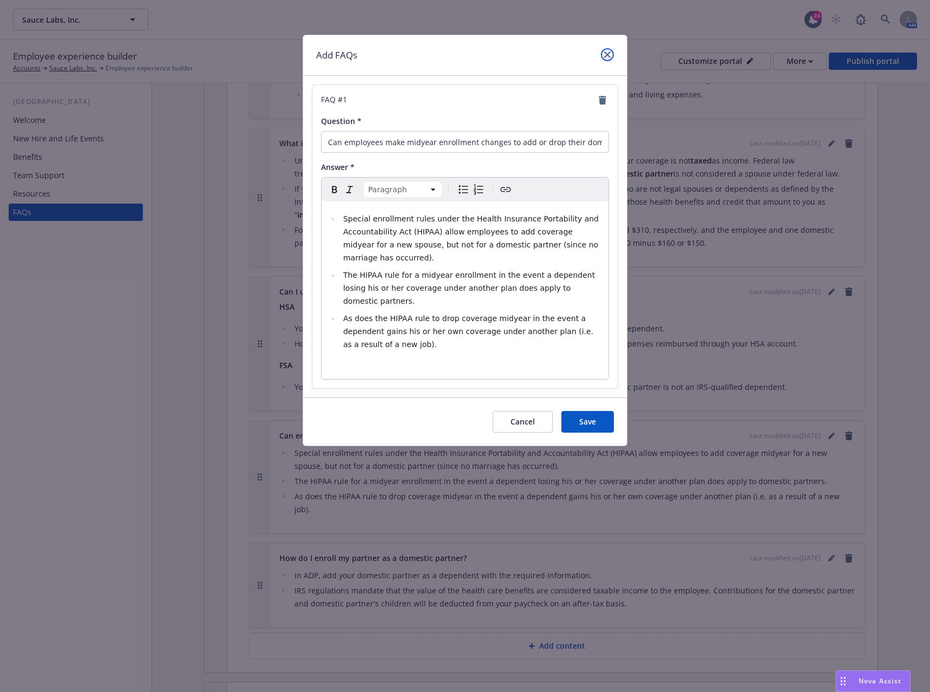
click at [607, 56] on icon "close" at bounding box center [607, 54] width 6 height 6
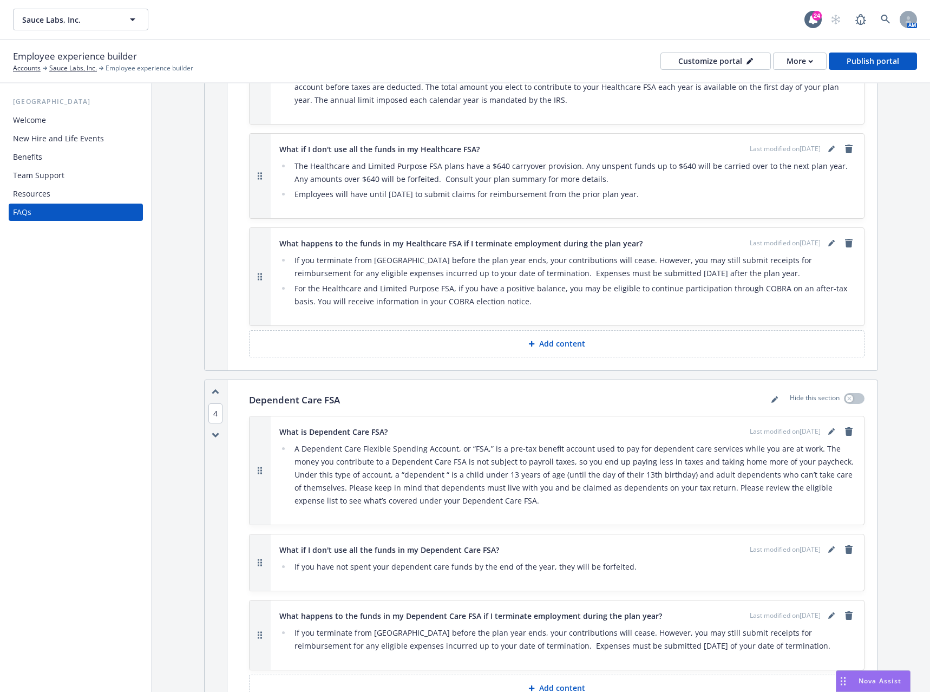
scroll to position [1300, 0]
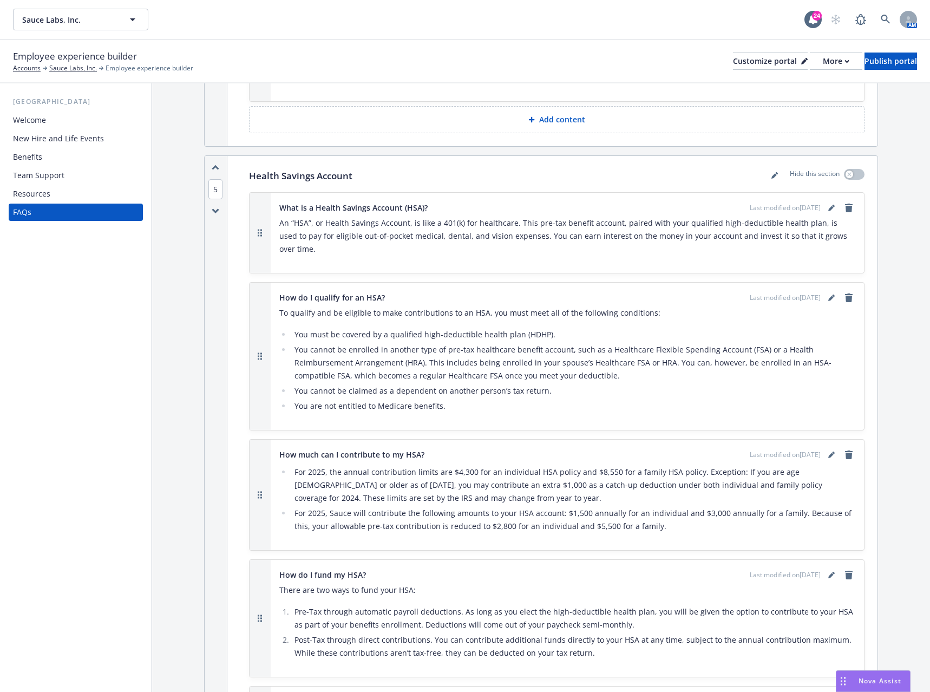
scroll to position [1733, 0]
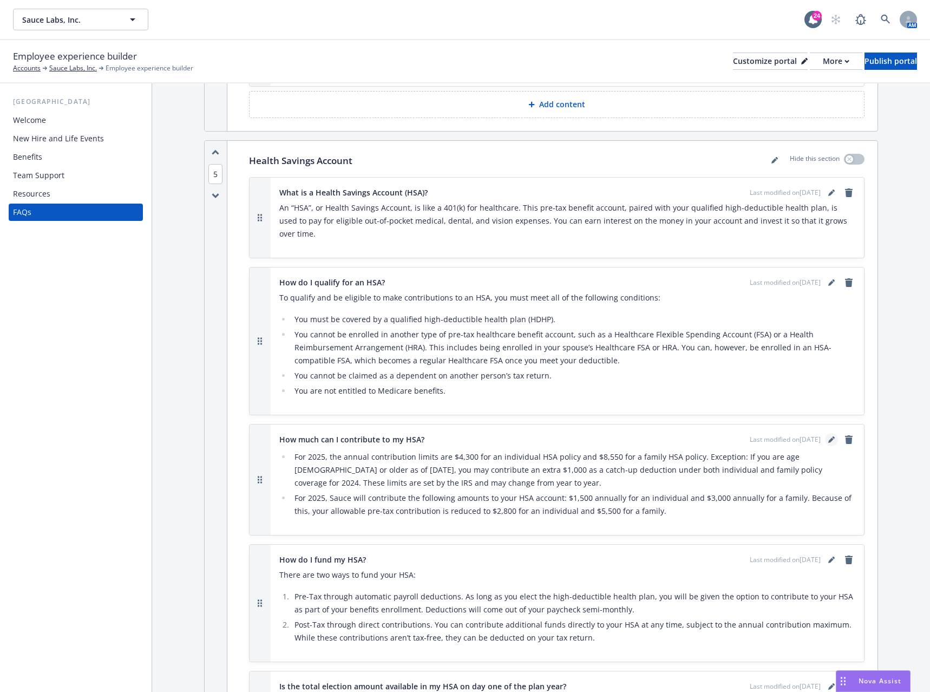
click at [829, 437] on icon "editPencil" at bounding box center [832, 440] width 6 height 6
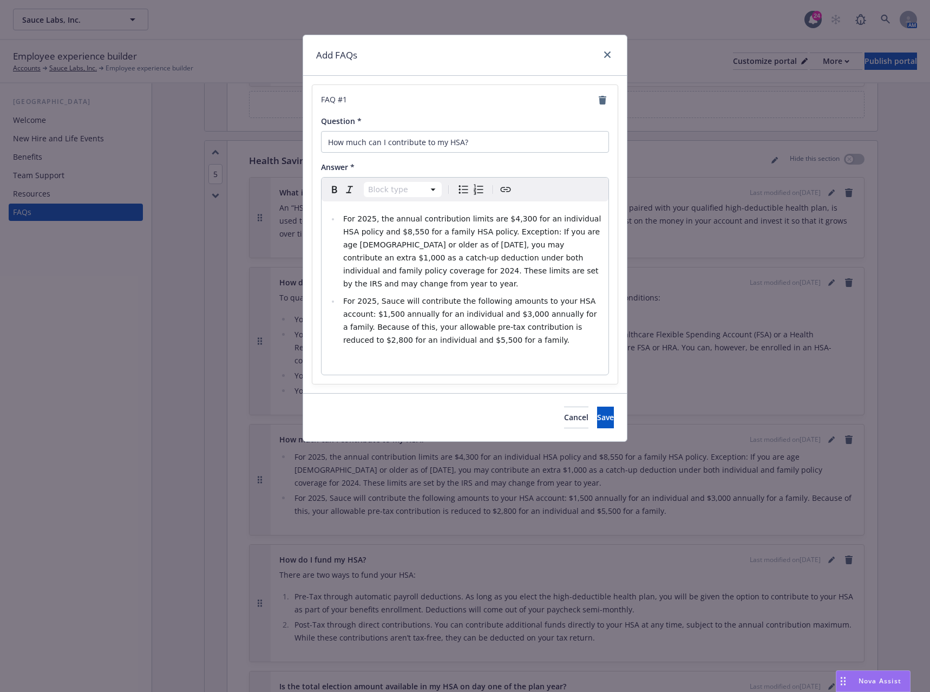
select select
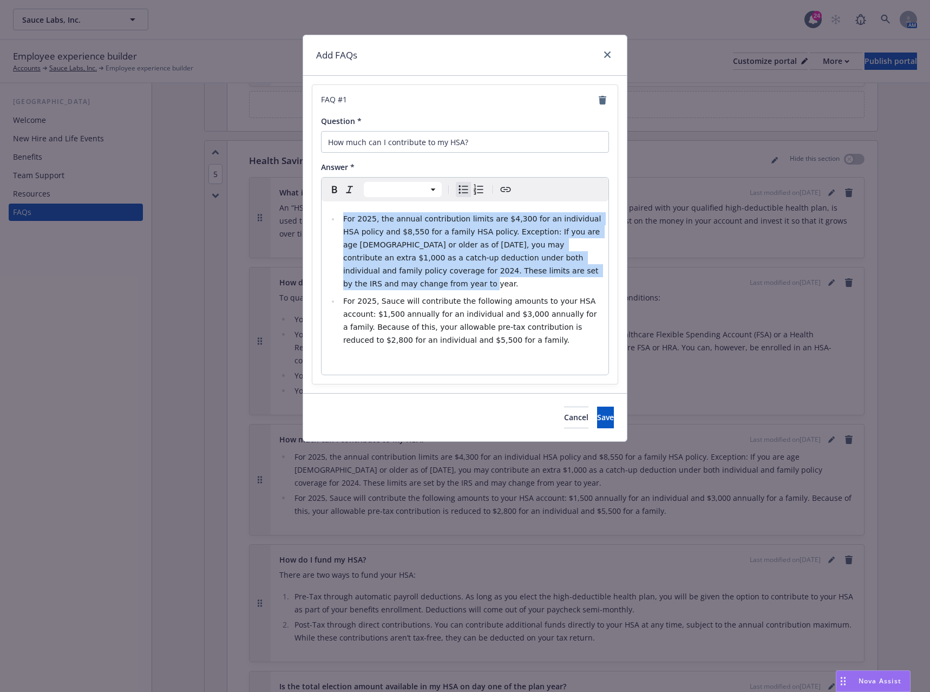
drag, startPoint x: 585, startPoint y: 273, endPoint x: 345, endPoint y: 220, distance: 245.7
click at [345, 220] on li "For 2025, the annual contribution limits are $4,300 for an individual HSA polic…" at bounding box center [471, 251] width 262 height 78
copy span "For 2025, the annual contribution limits are $4,300 for an individual HSA polic…"
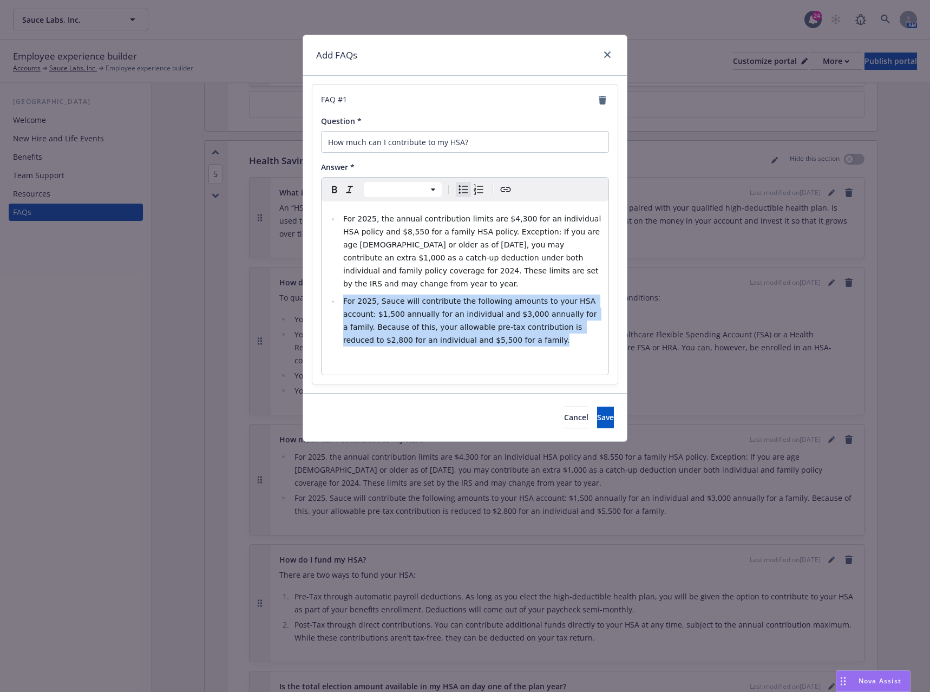
drag, startPoint x: 475, startPoint y: 332, endPoint x: 344, endPoint y: 286, distance: 138.7
click at [344, 295] on li "For 2025, Sauce will contribute the following amounts to your HSA account: $1,5…" at bounding box center [471, 321] width 262 height 52
copy span "For 2025, Sauce will contribute the following amounts to your HSA account: $1,5…"
click at [564, 412] on span "Cancel" at bounding box center [576, 417] width 24 height 10
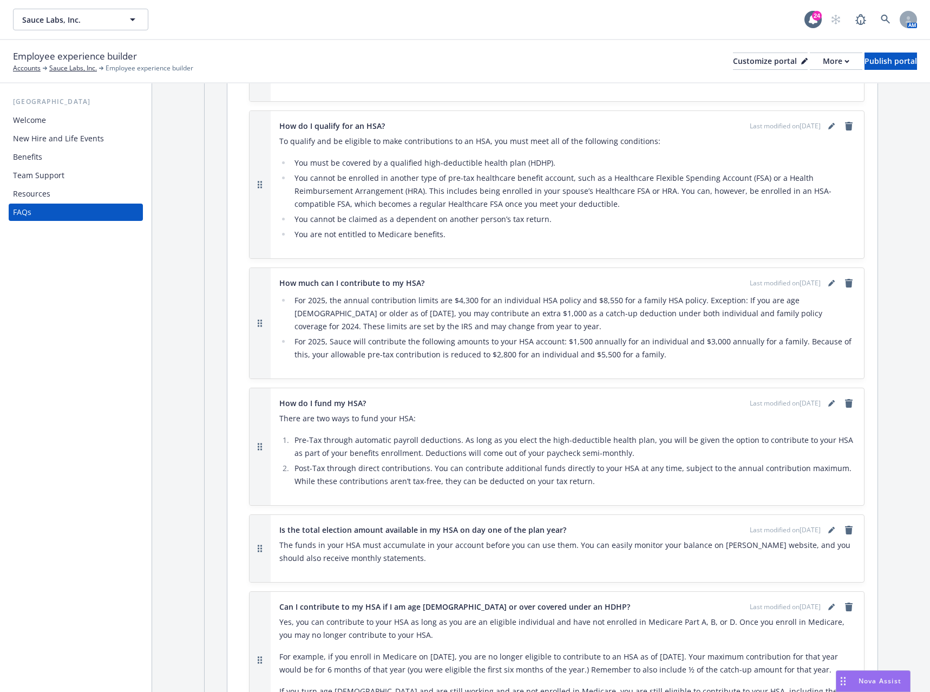
scroll to position [1896, 0]
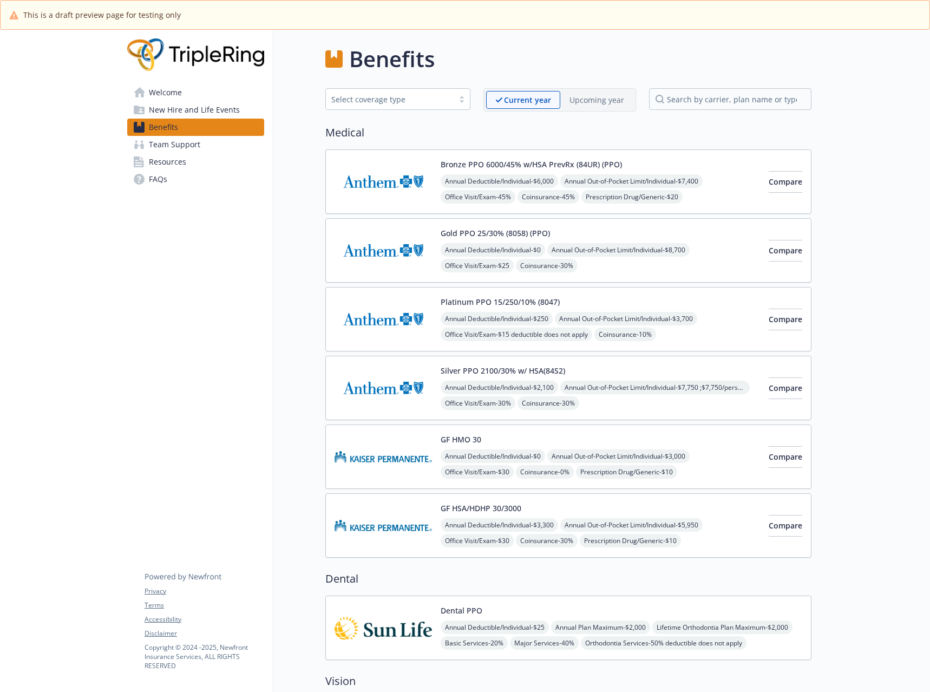
scroll to position [841, 0]
